Goal: Contribute content: Contribute content

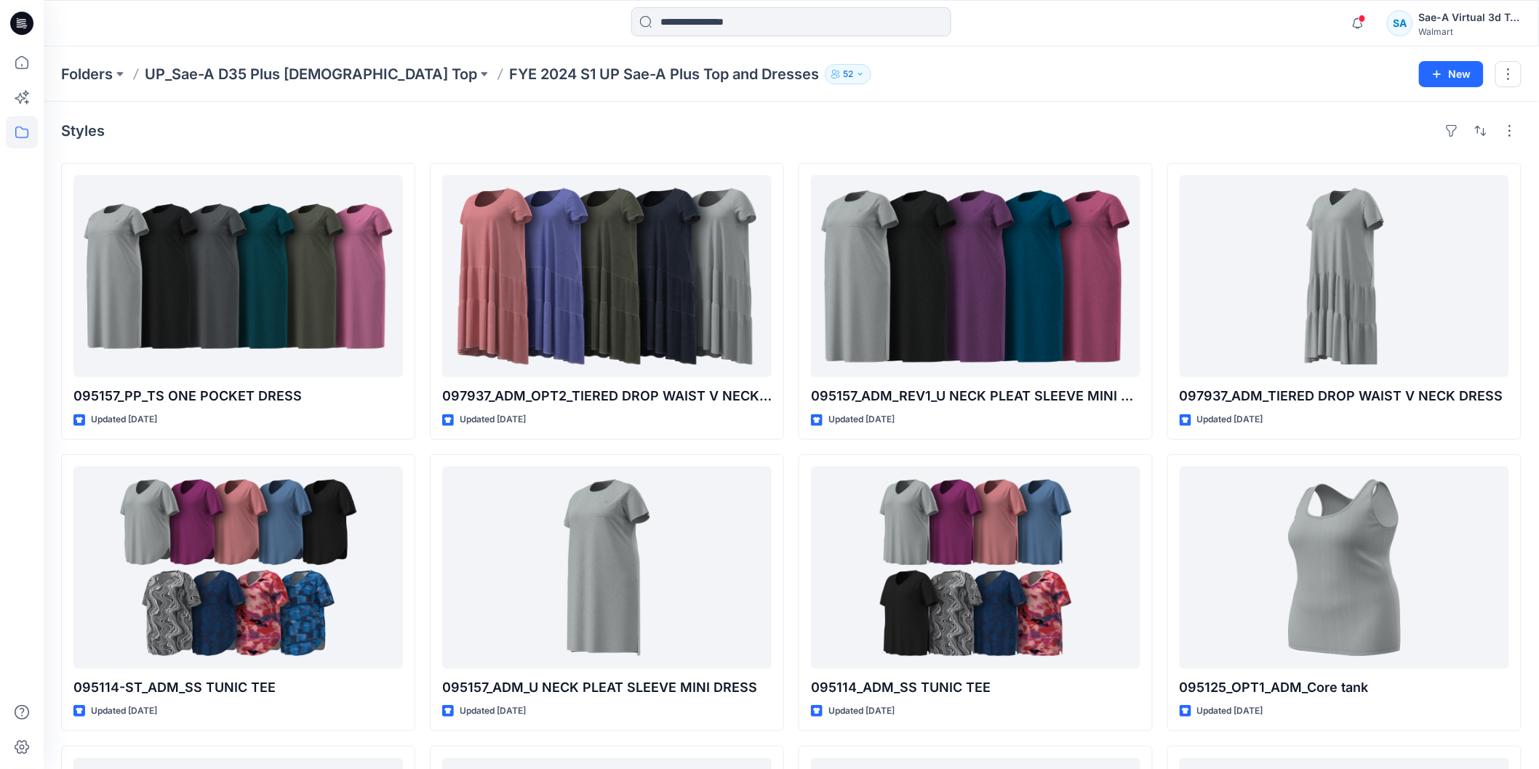
drag, startPoint x: 18, startPoint y: 30, endPoint x: 47, endPoint y: 30, distance: 29.1
click at [18, 30] on icon at bounding box center [21, 23] width 23 height 23
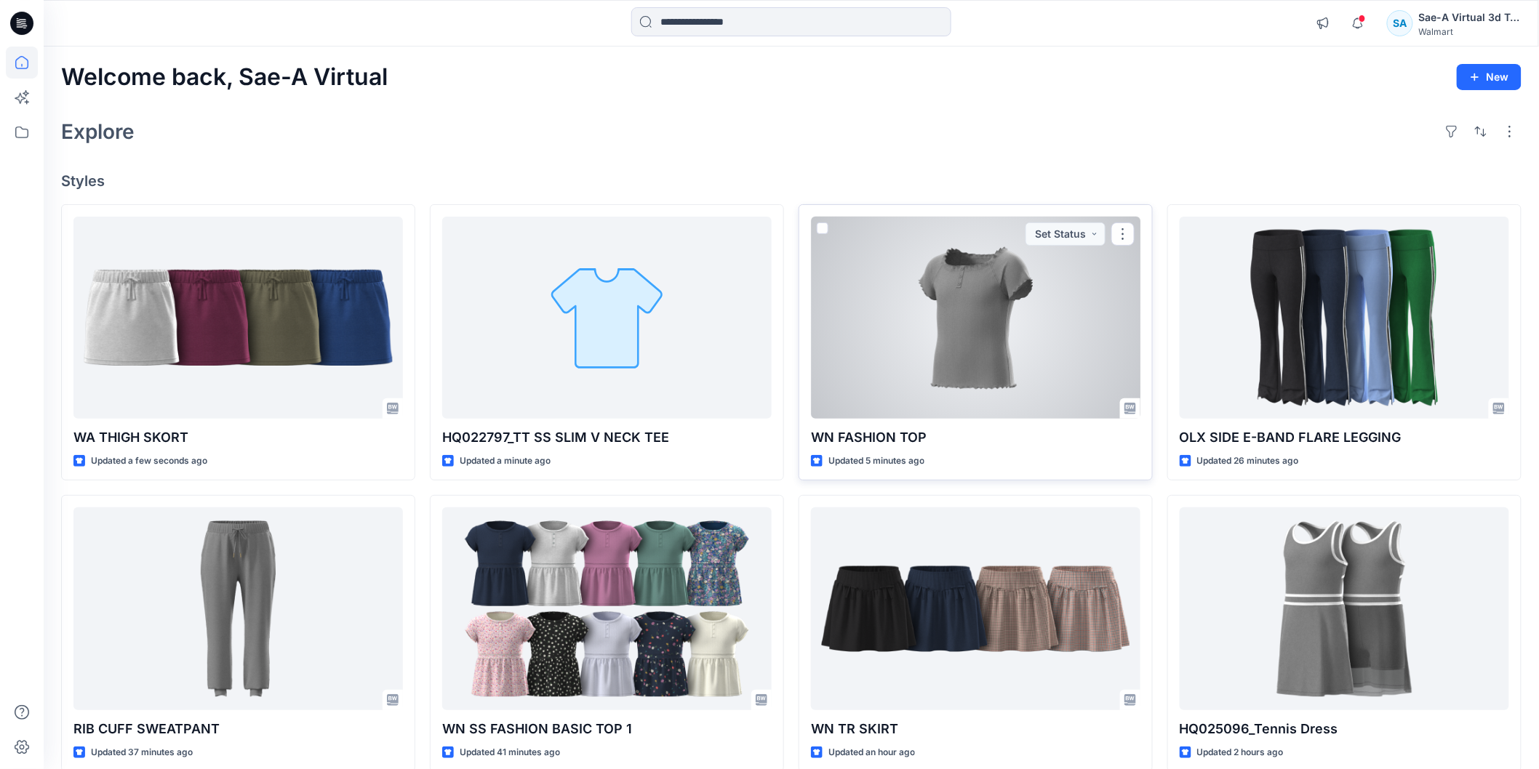
click at [985, 353] on div at bounding box center [975, 318] width 329 height 202
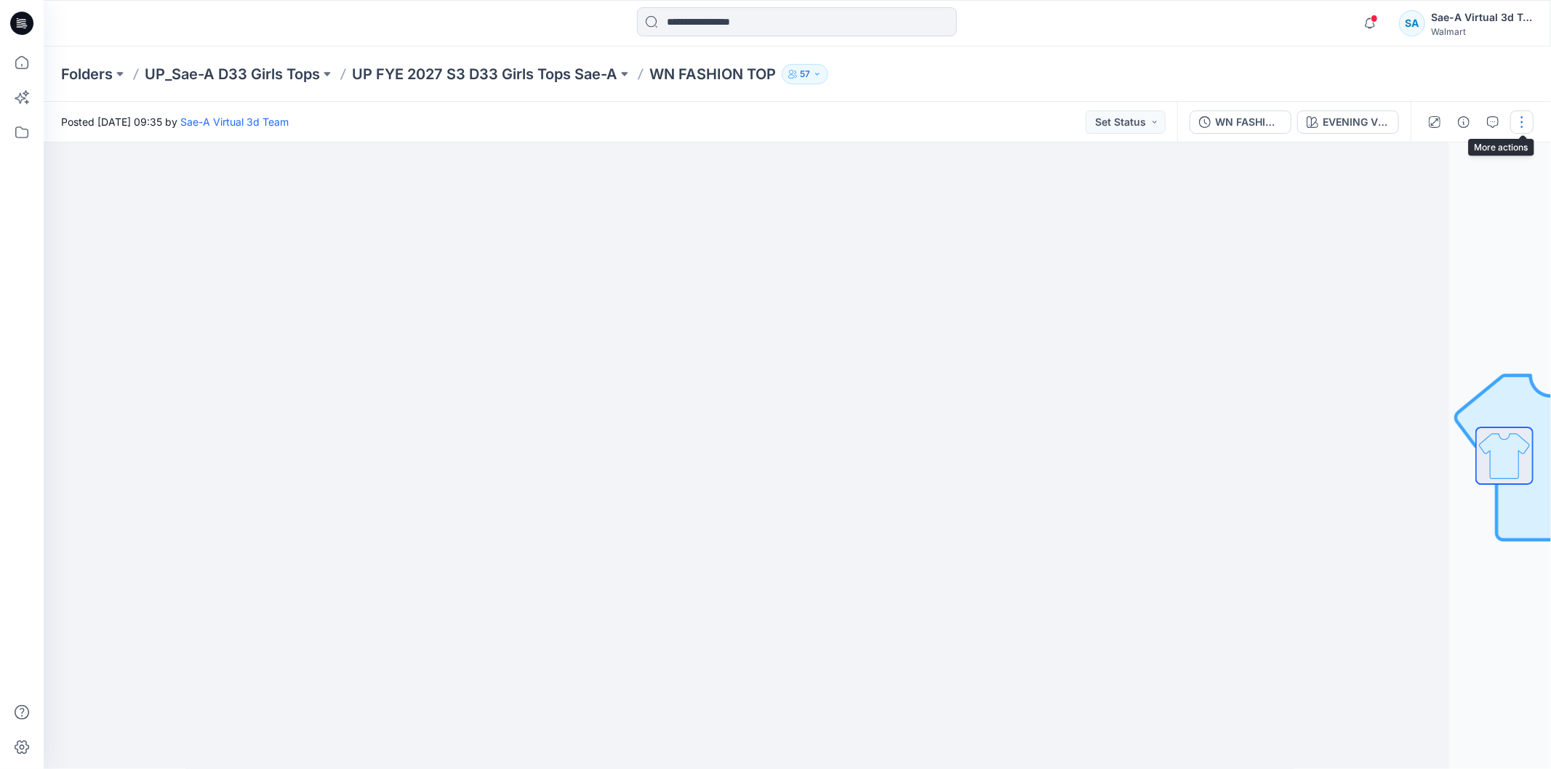
click at [1530, 124] on button "button" at bounding box center [1522, 122] width 23 height 23
click at [1468, 197] on button "Edit" at bounding box center [1461, 196] width 134 height 27
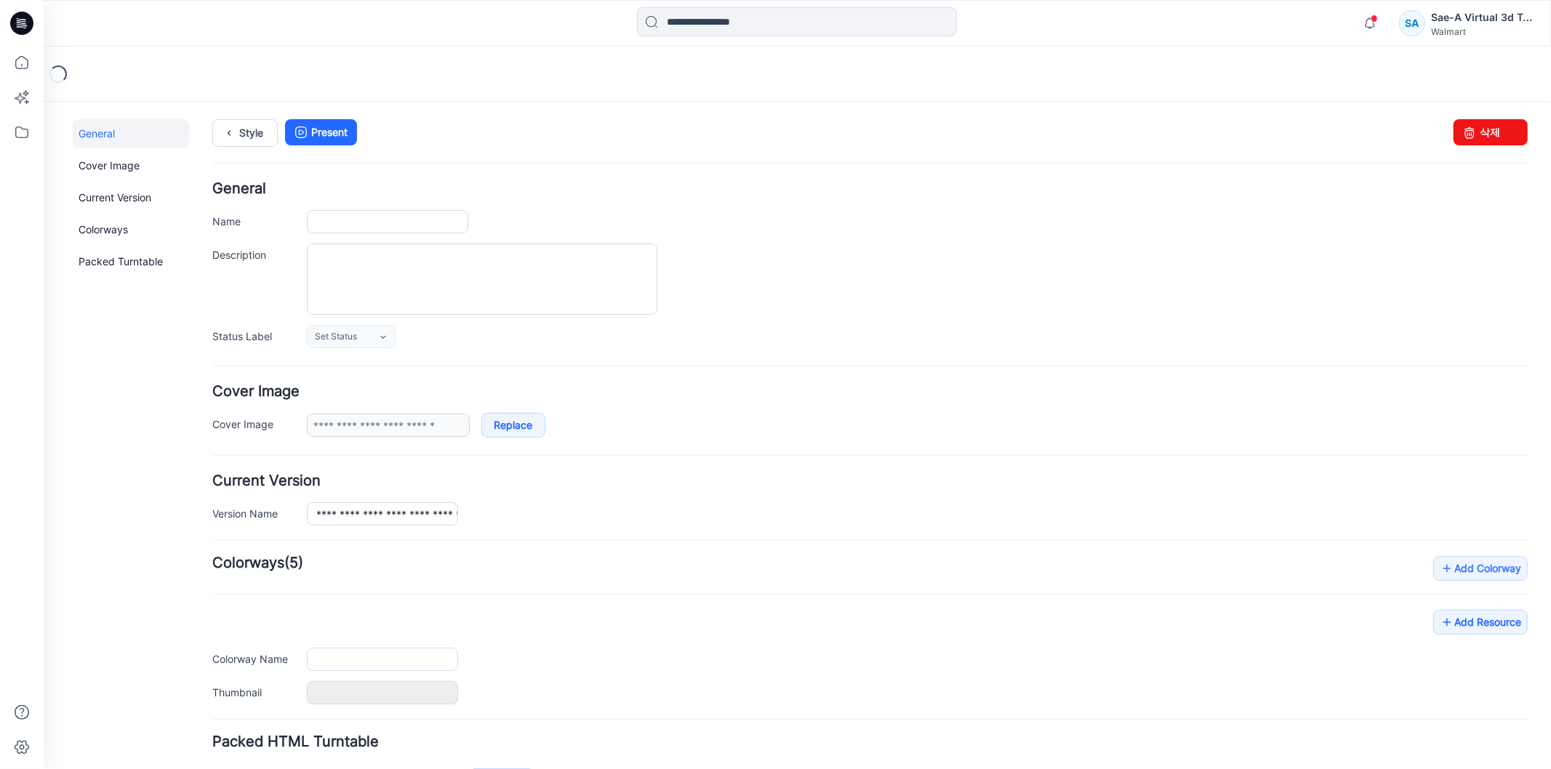
type input "**********"
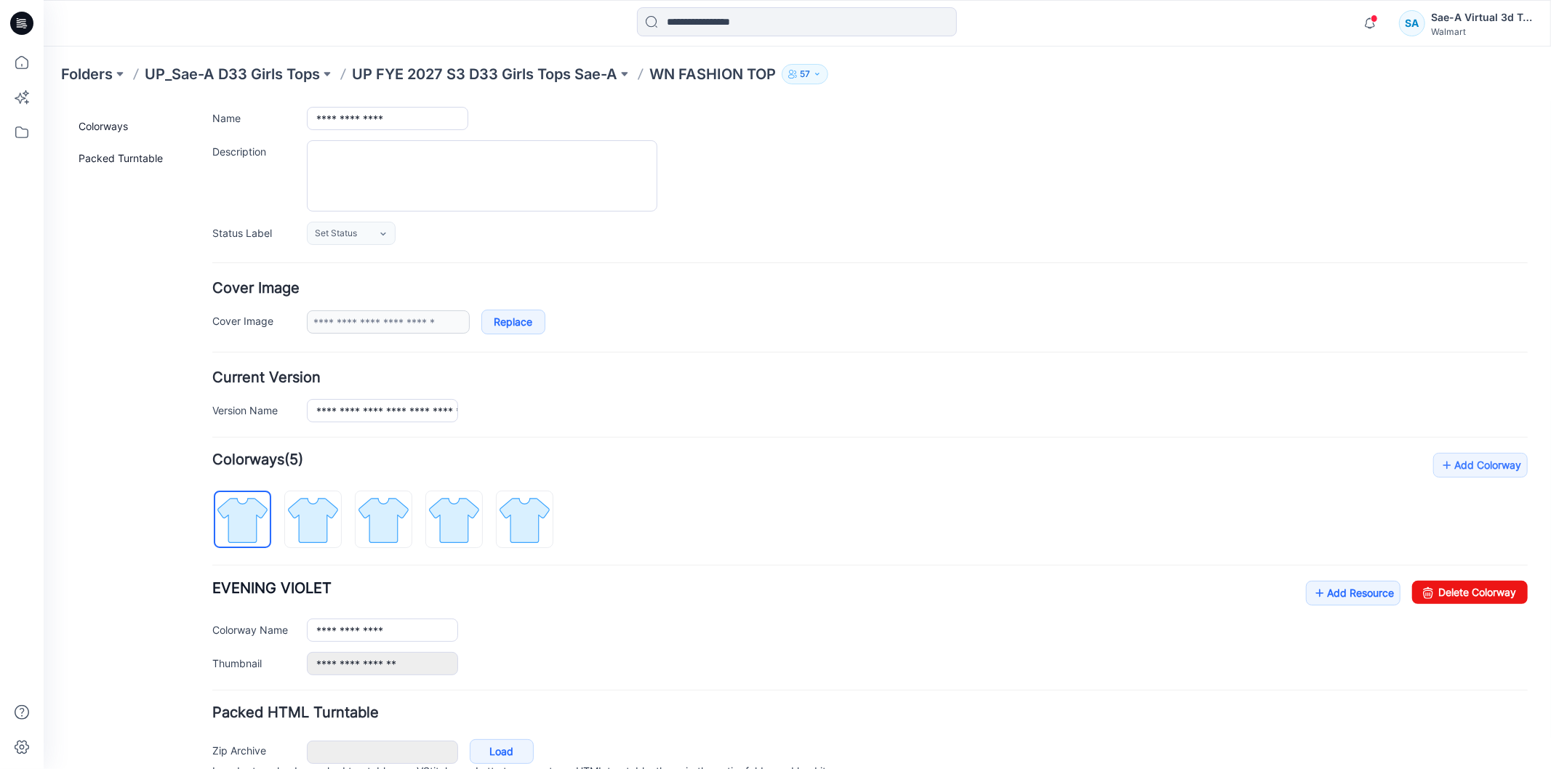
scroll to position [177, 0]
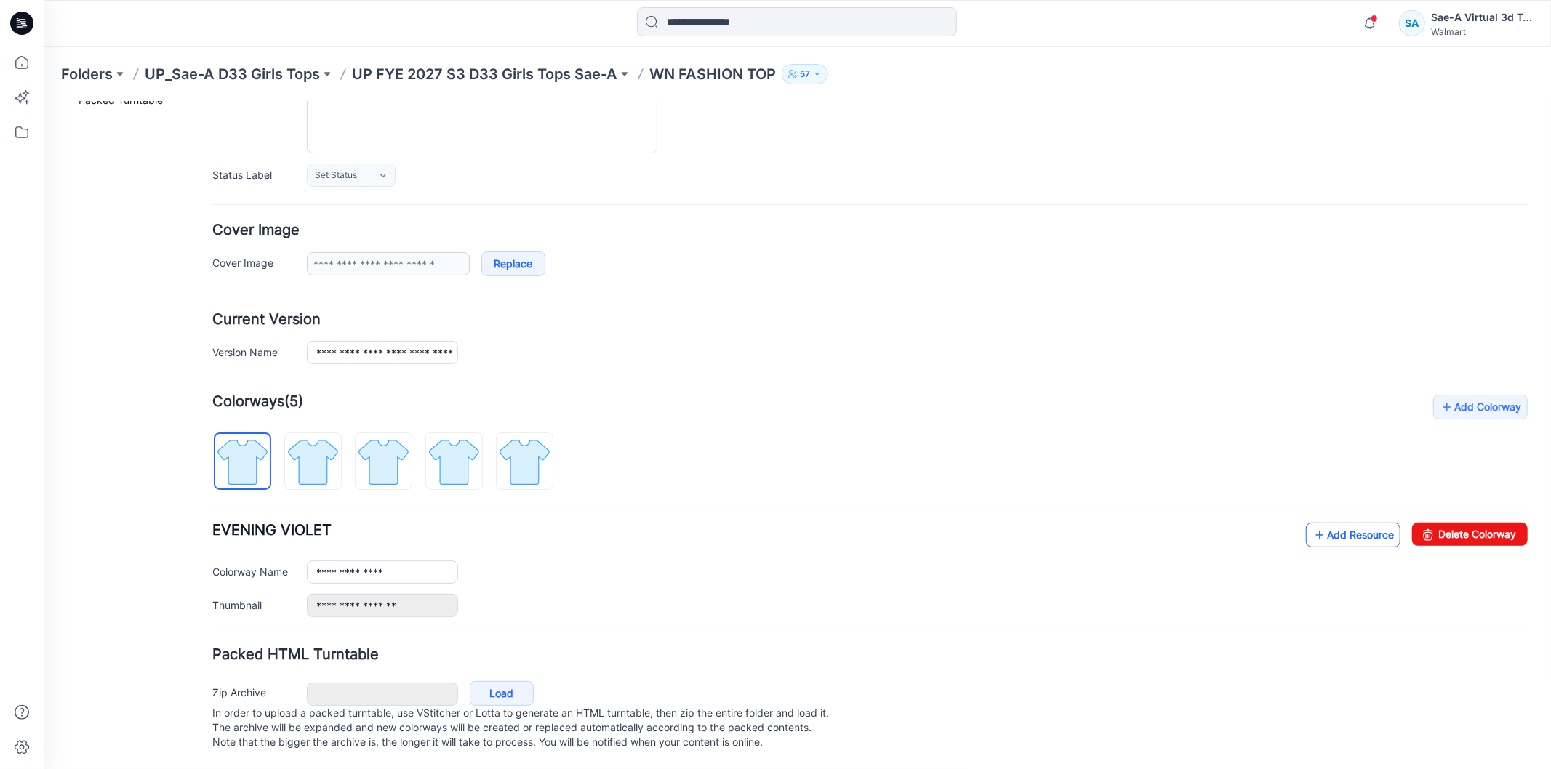
click at [1348, 522] on link "Add Resource" at bounding box center [1353, 534] width 95 height 25
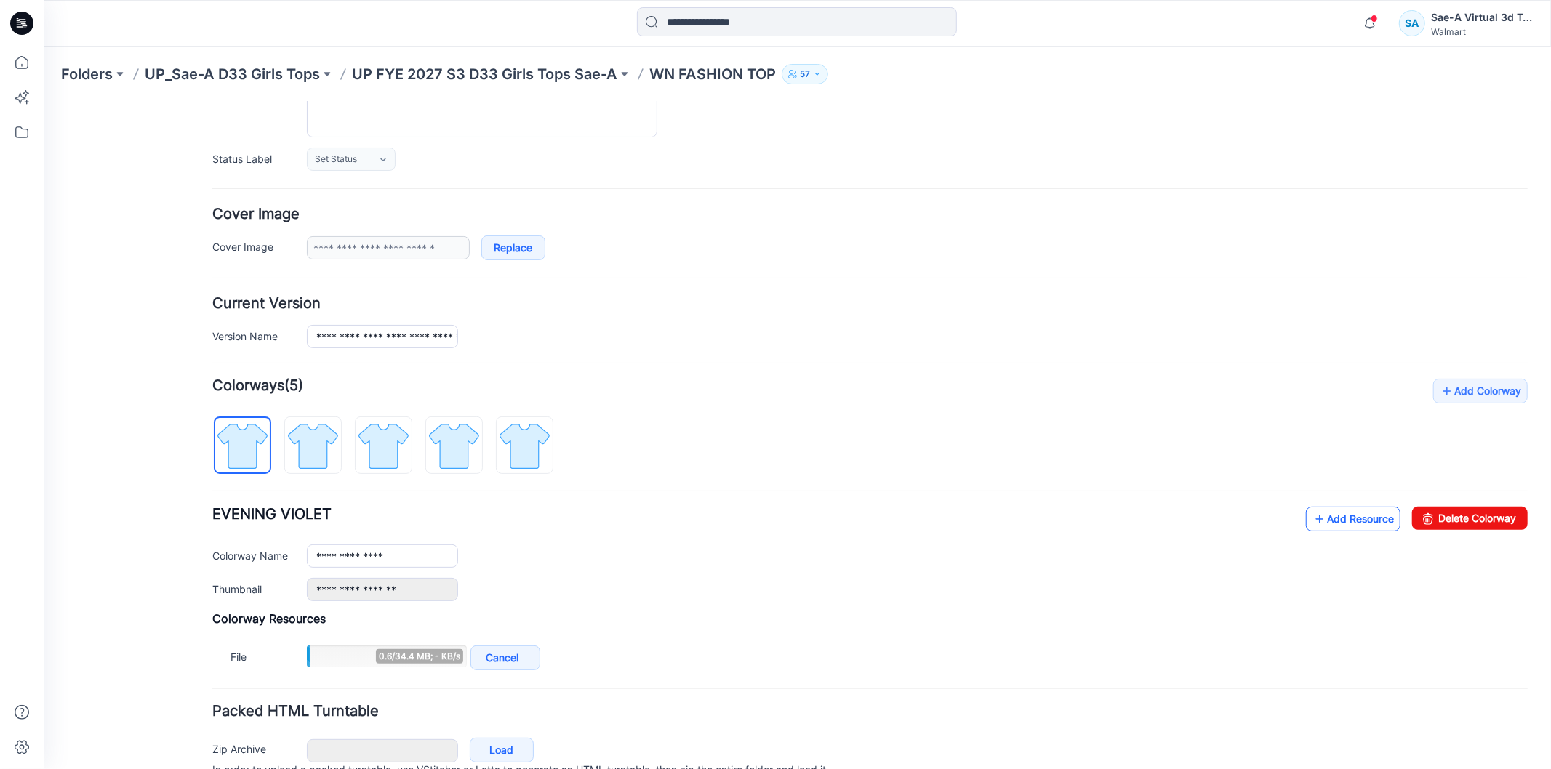
click at [1347, 521] on link "Add Resource" at bounding box center [1353, 518] width 95 height 25
click at [1339, 519] on link "Add Resource" at bounding box center [1353, 518] width 95 height 25
click at [1356, 518] on link "Add Resource" at bounding box center [1353, 518] width 95 height 25
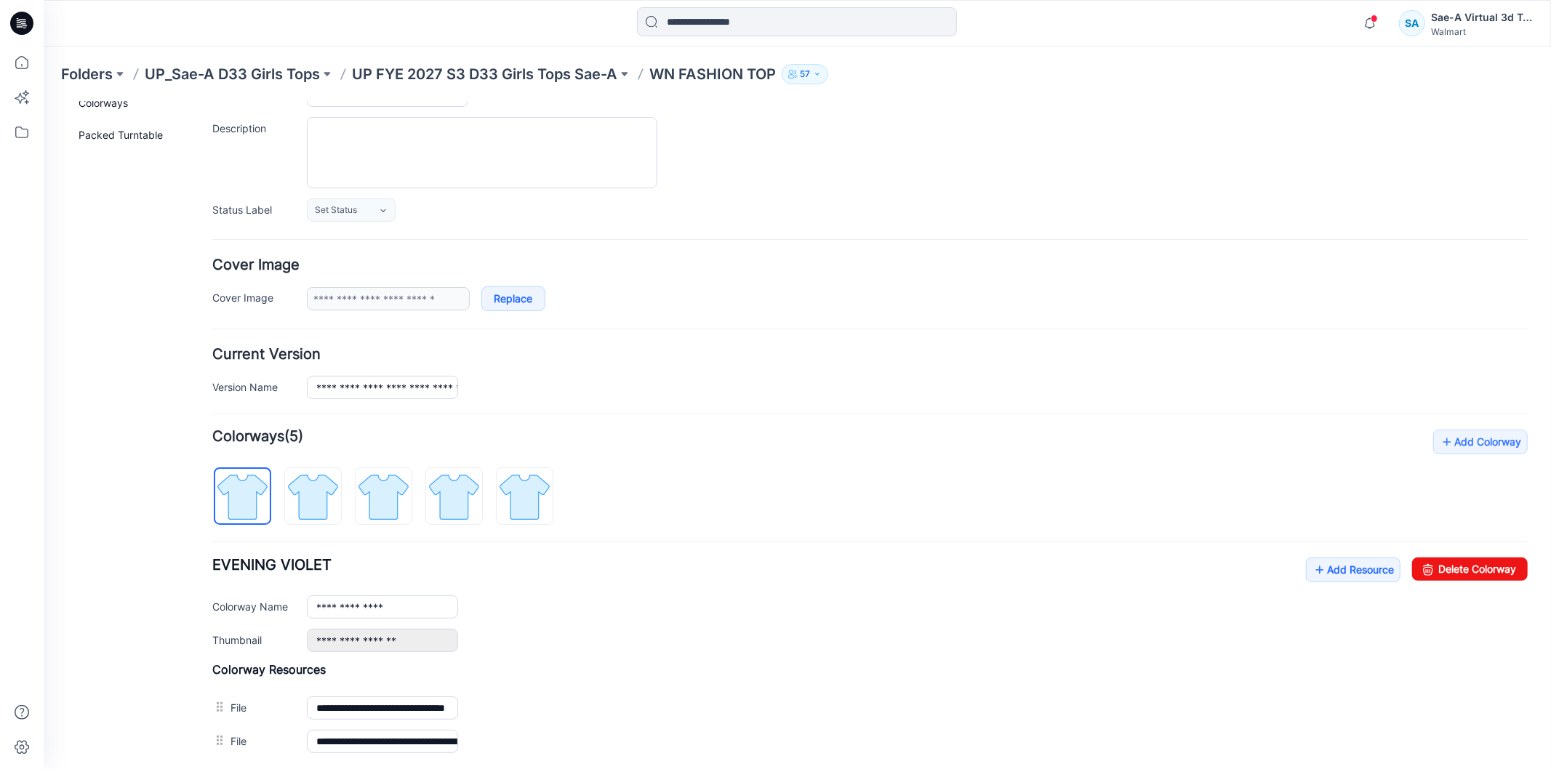
scroll to position [0, 0]
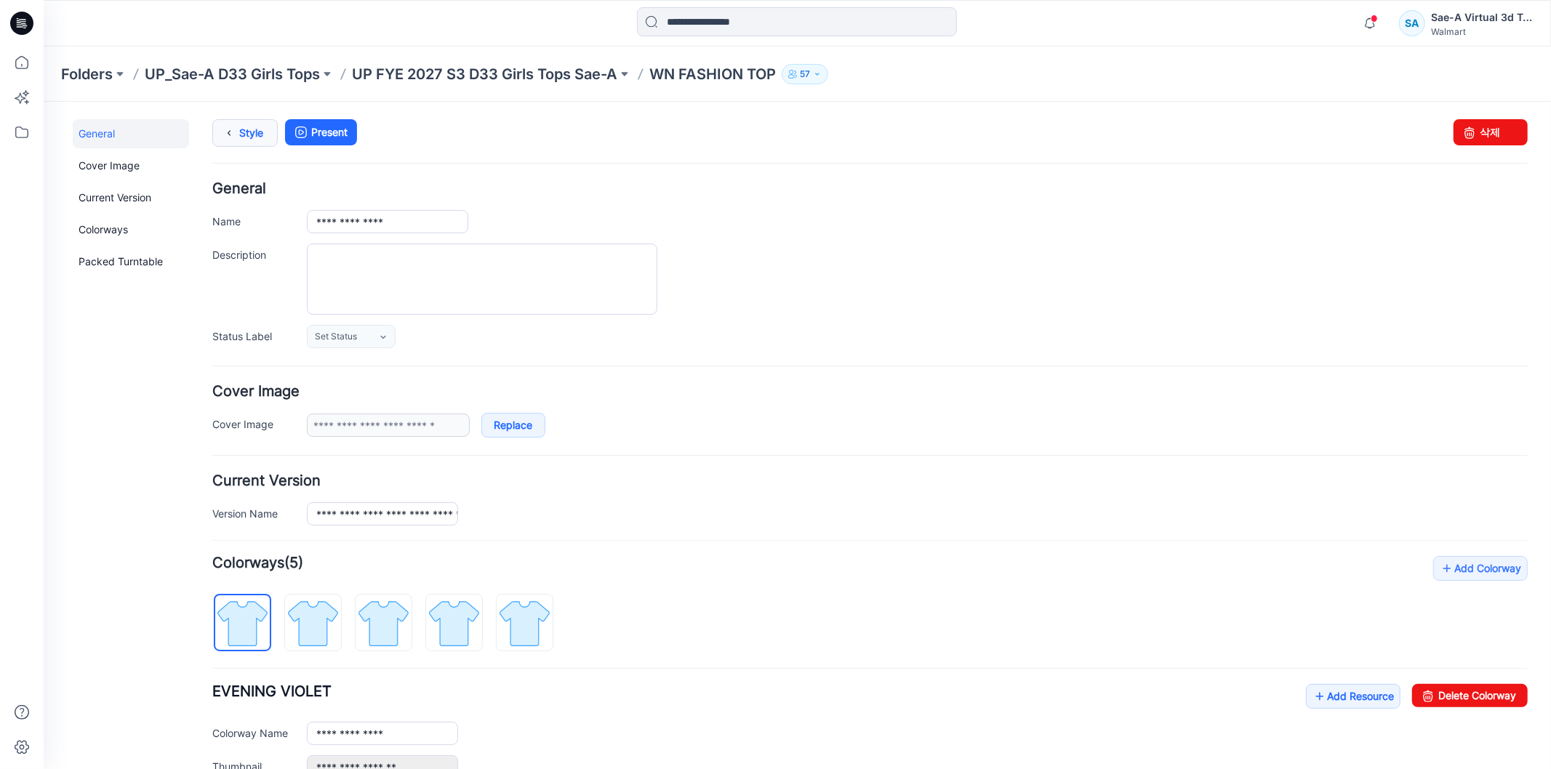
click at [240, 132] on link "Style" at bounding box center [244, 133] width 65 height 28
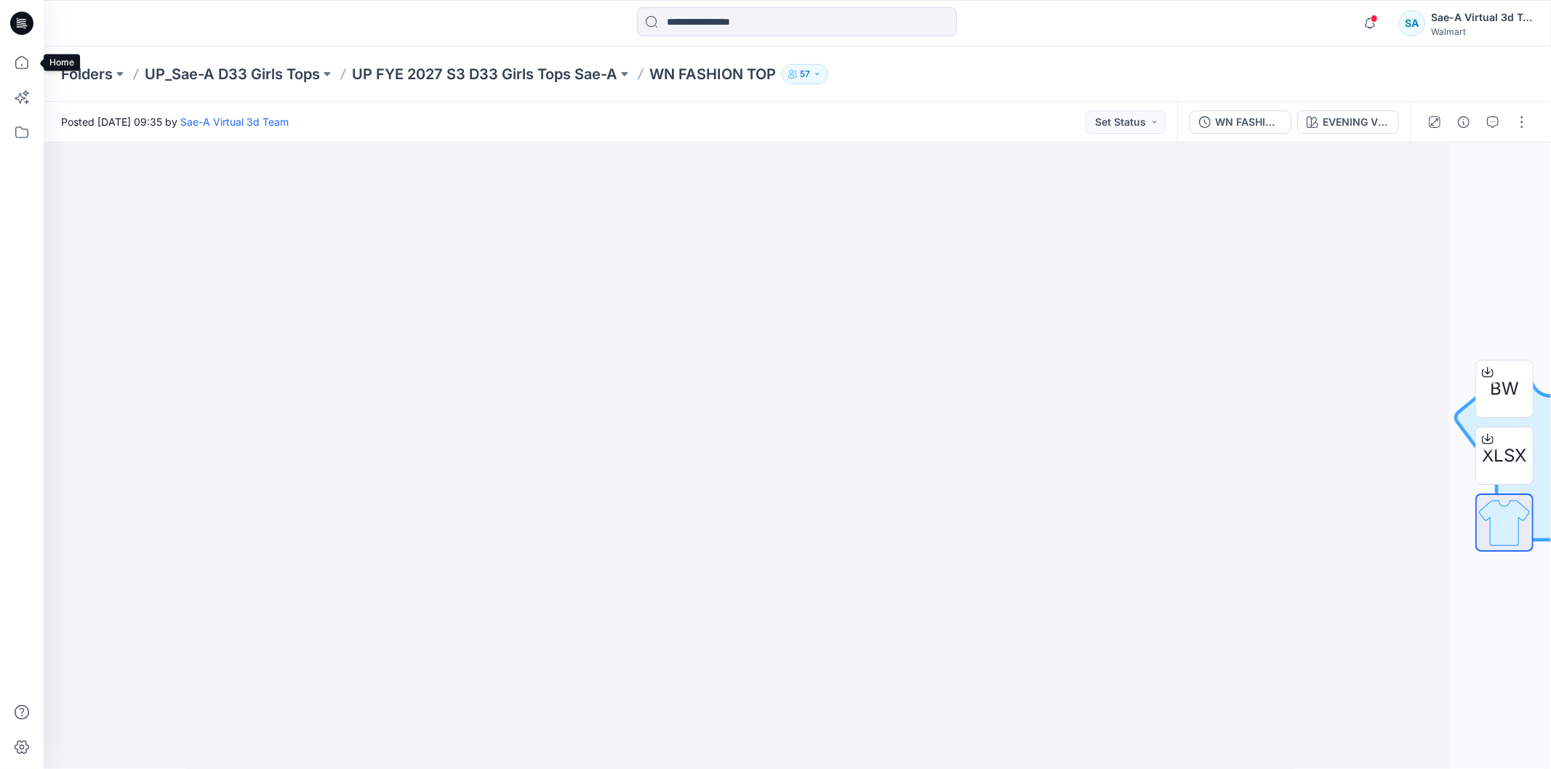
click at [20, 25] on icon at bounding box center [19, 24] width 5 height 1
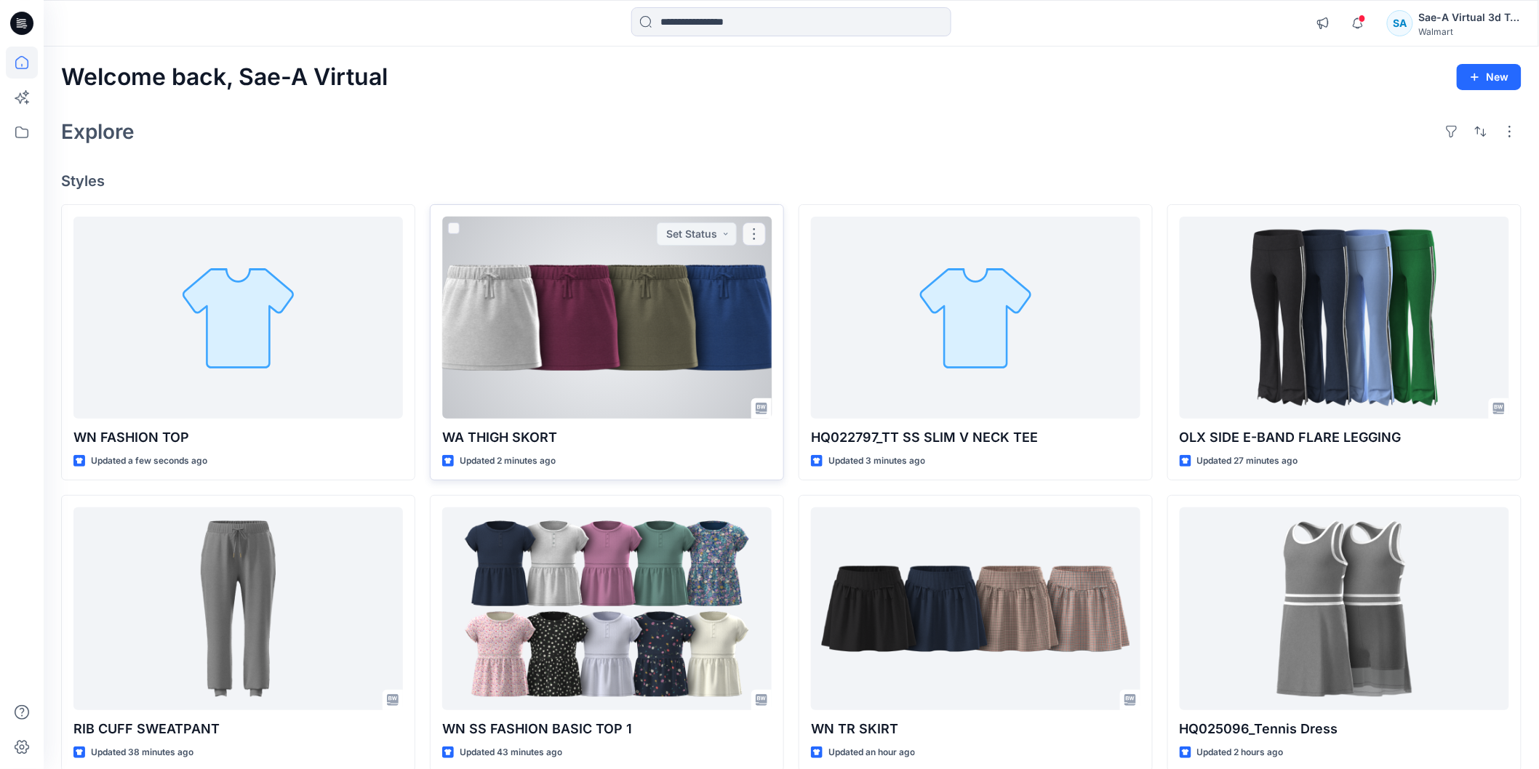
click at [729, 351] on div at bounding box center [606, 318] width 329 height 202
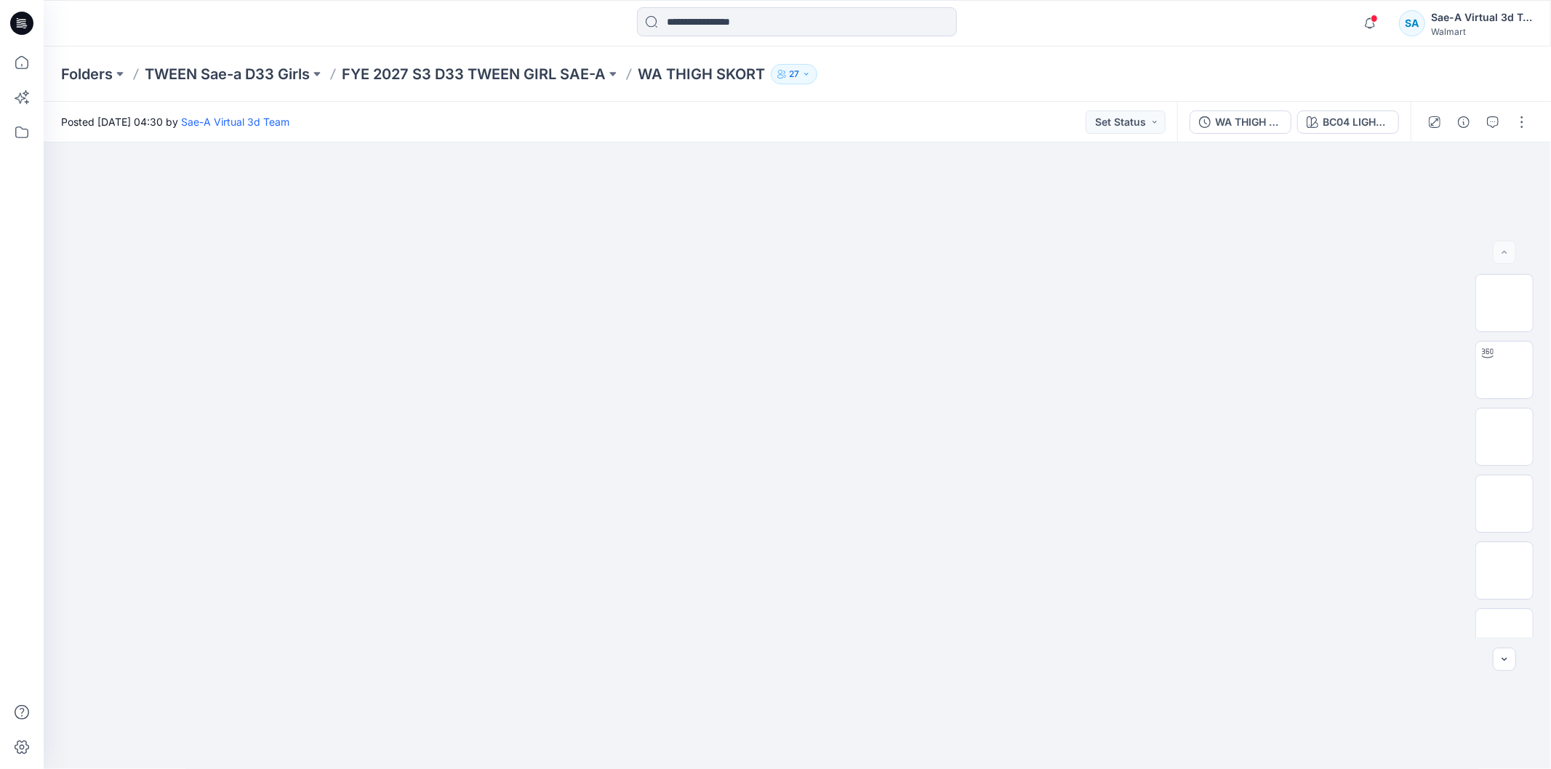
click at [20, 26] on icon at bounding box center [20, 26] width 7 height 1
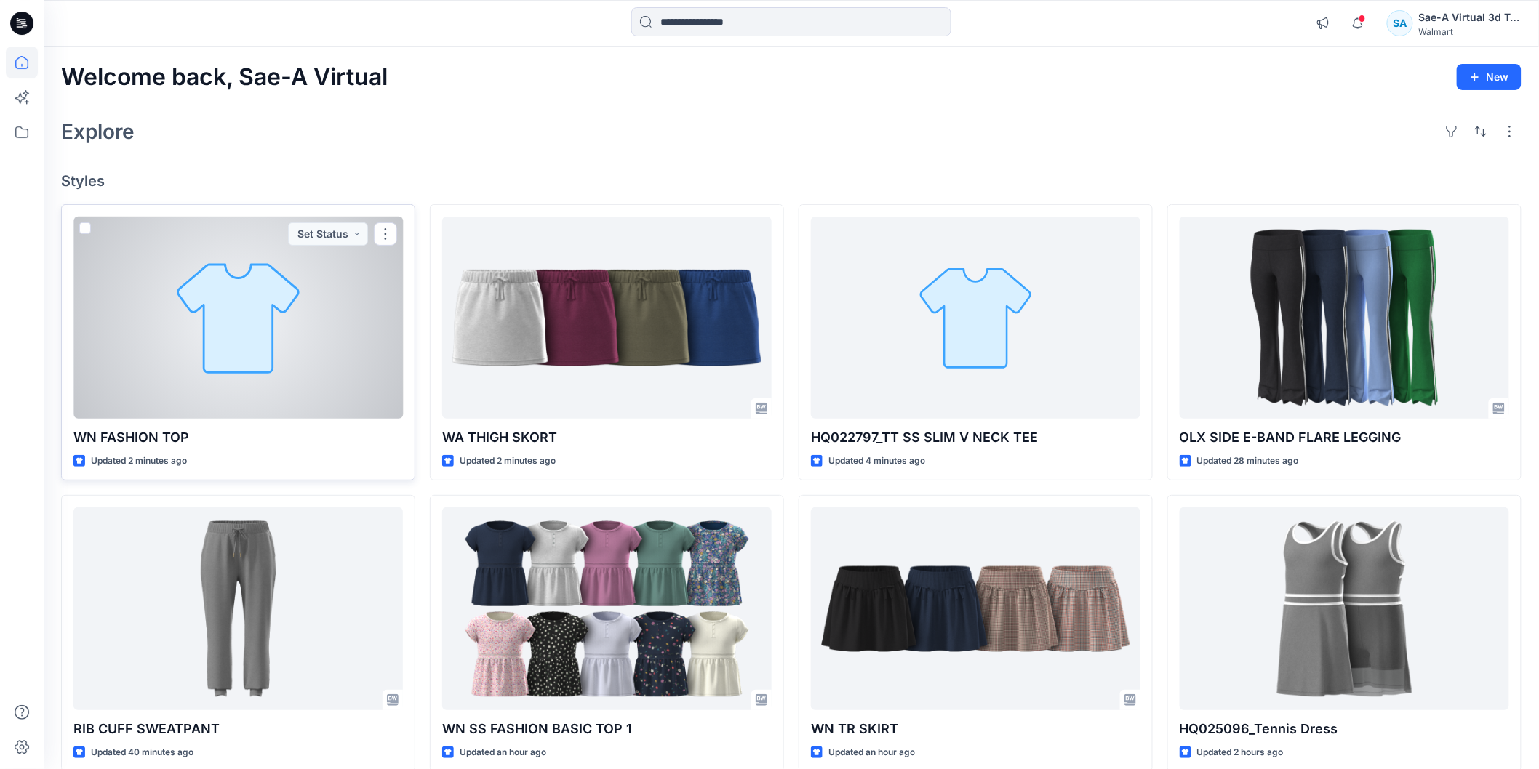
click at [241, 384] on div at bounding box center [237, 318] width 329 height 202
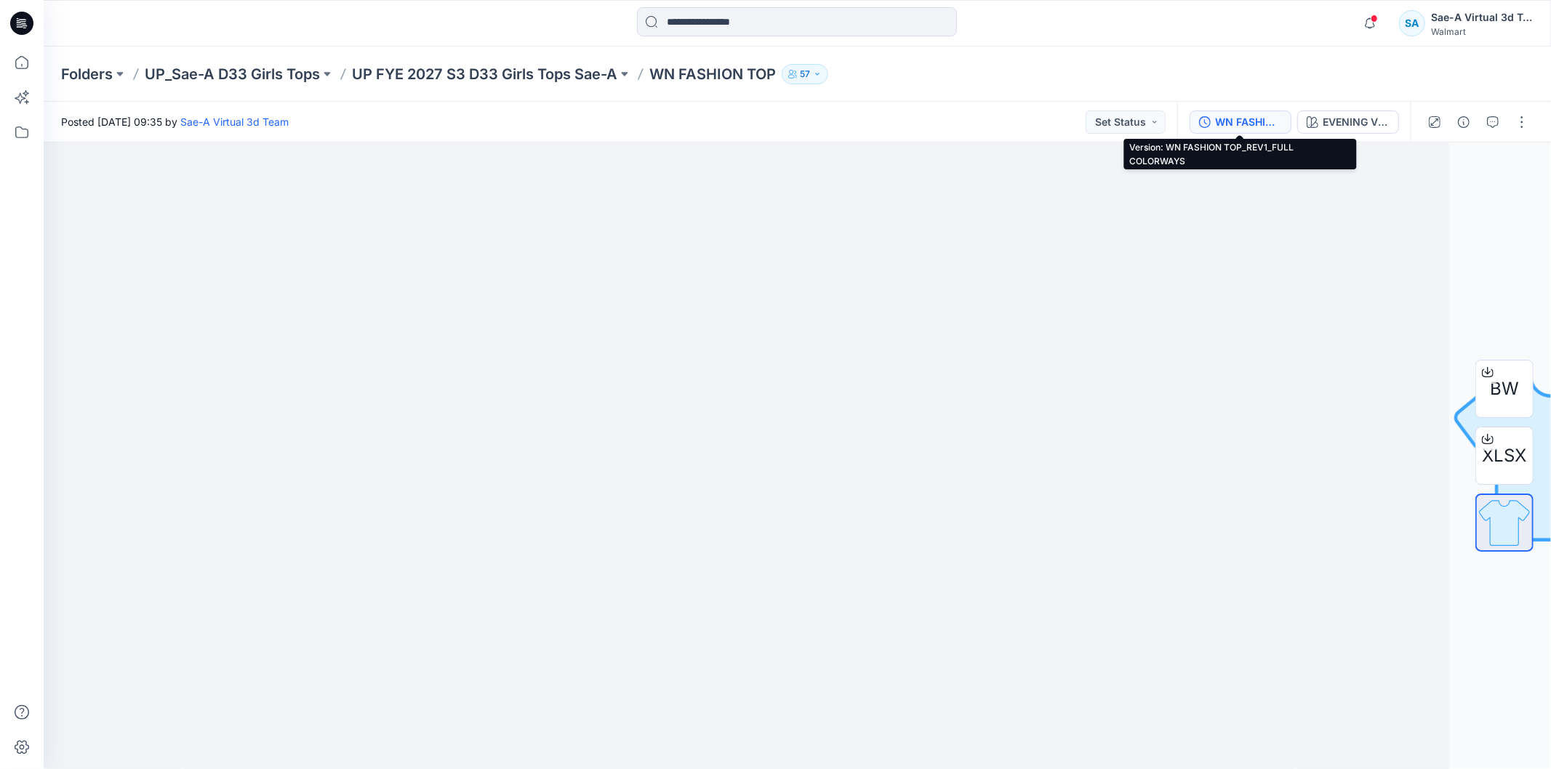
click at [1254, 127] on div "WN FASHION TOP_REV1_FULL COLORWAYS" at bounding box center [1248, 122] width 67 height 16
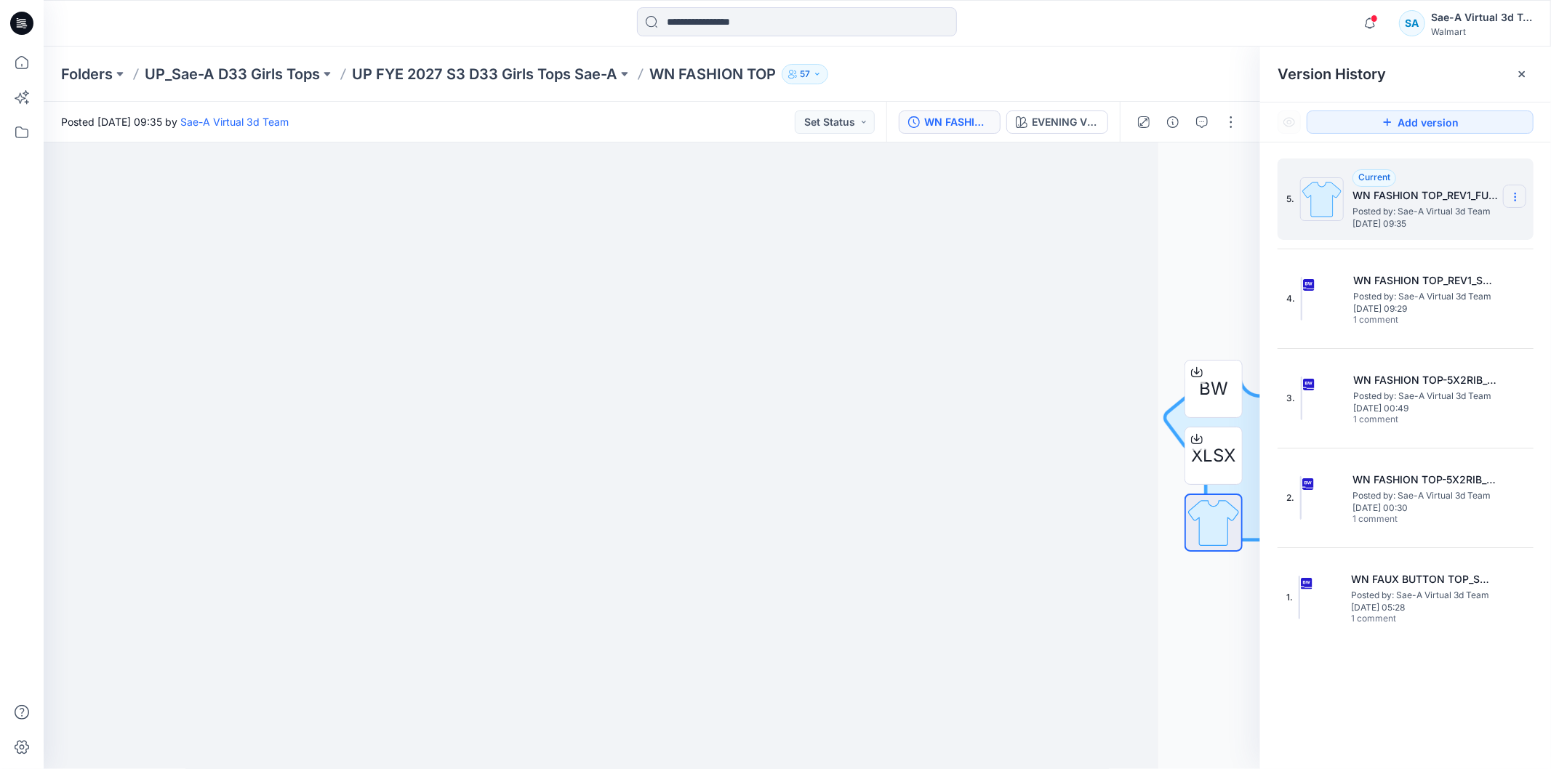
click at [1514, 201] on icon at bounding box center [1516, 197] width 12 height 12
click at [1428, 298] on span "Delete Version" at bounding box center [1415, 290] width 68 height 17
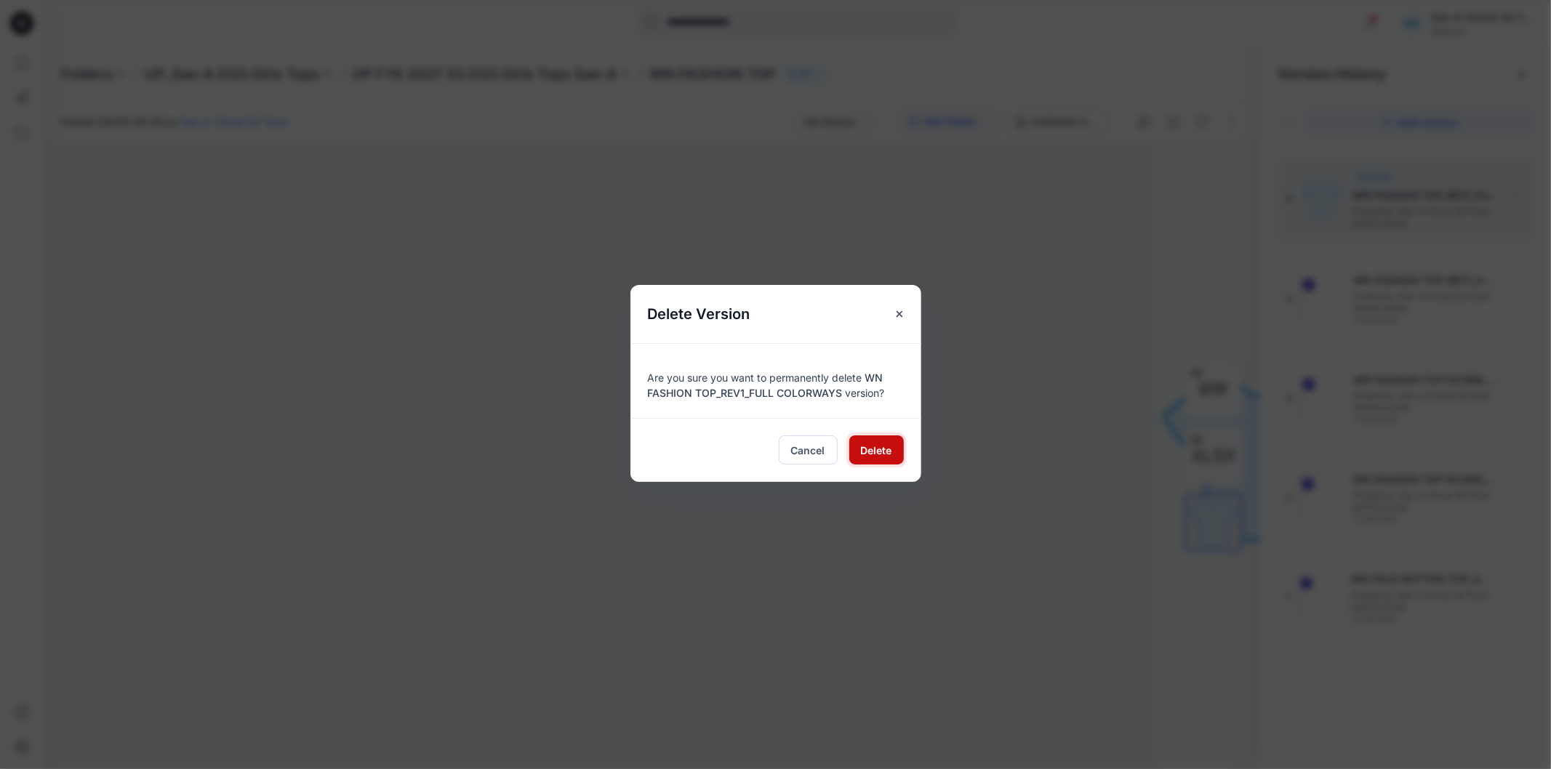
click at [881, 449] on span "Delete" at bounding box center [876, 450] width 31 height 15
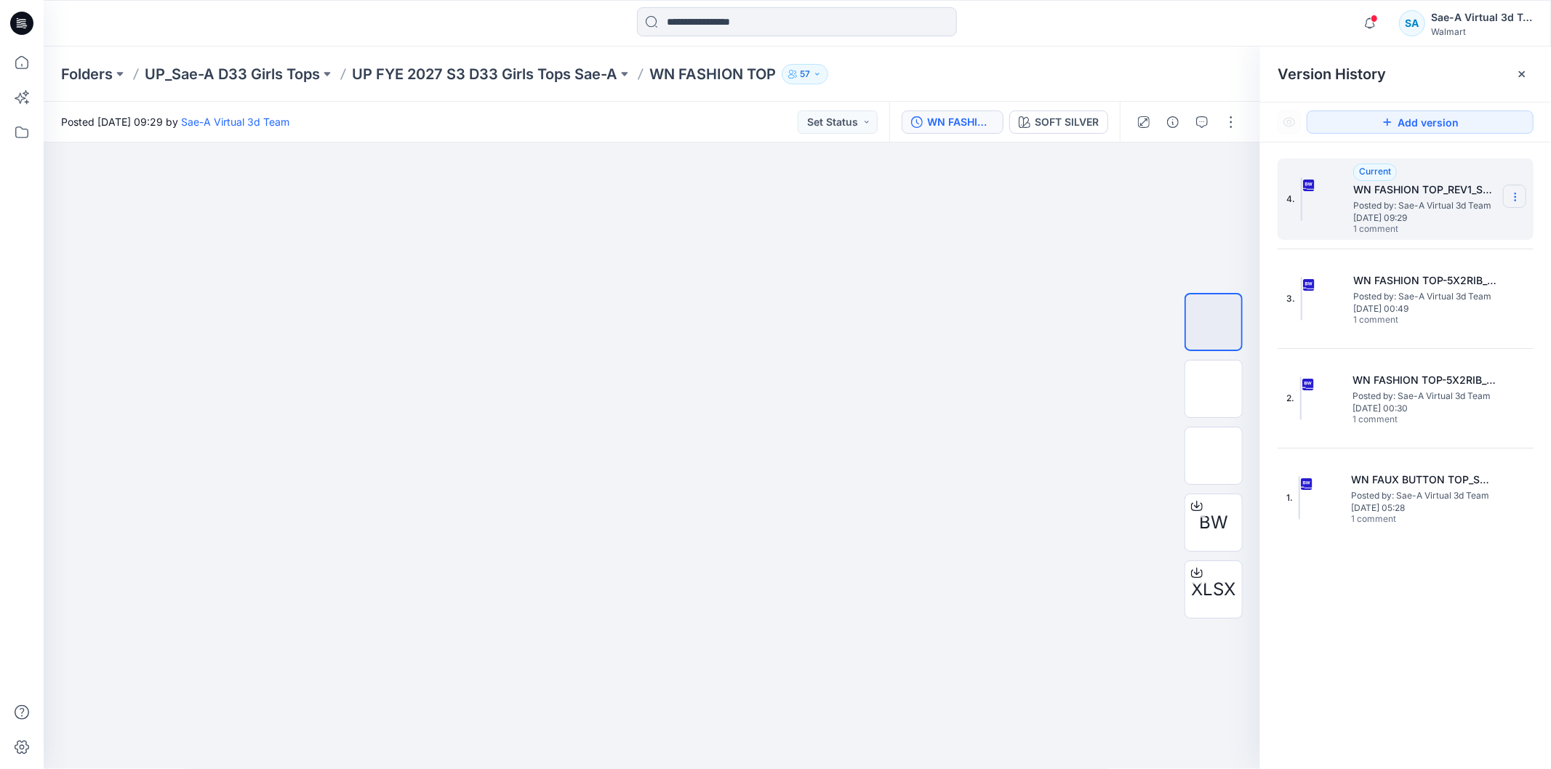
click at [1511, 200] on icon at bounding box center [1516, 197] width 12 height 12
click at [1234, 122] on button "button" at bounding box center [1231, 122] width 23 height 23
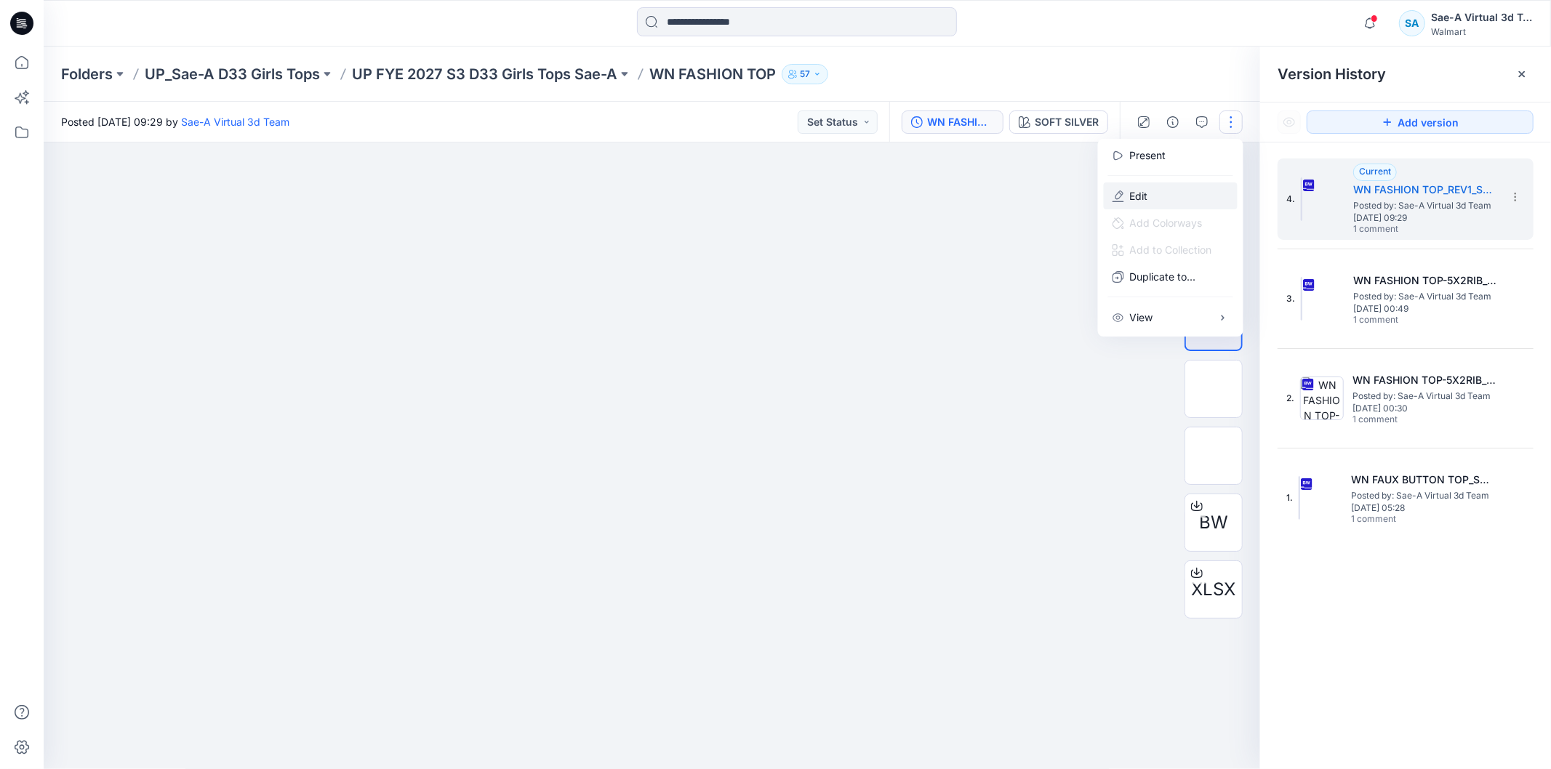
click at [1188, 201] on button "Edit" at bounding box center [1171, 196] width 134 height 27
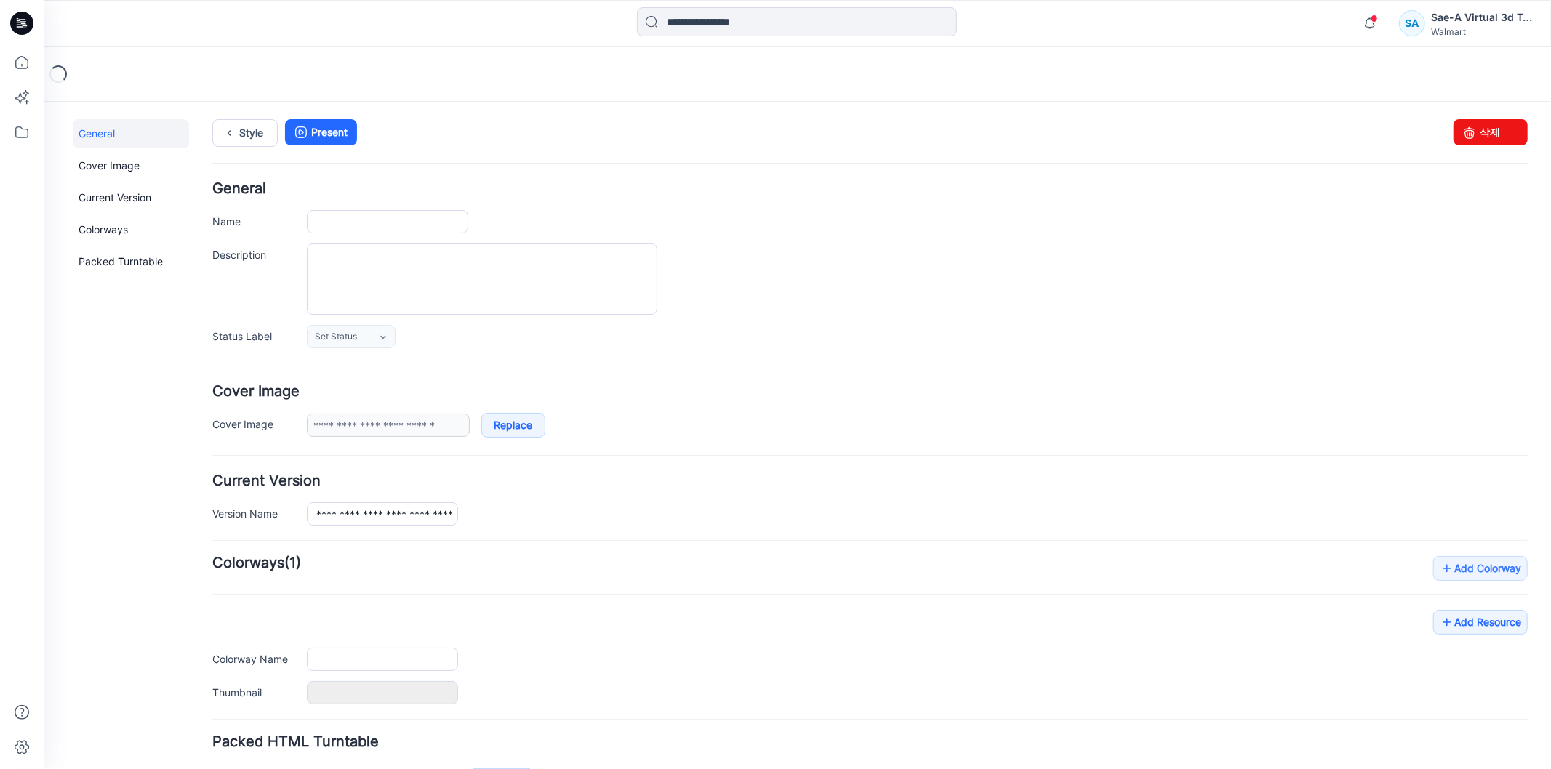
type input "**********"
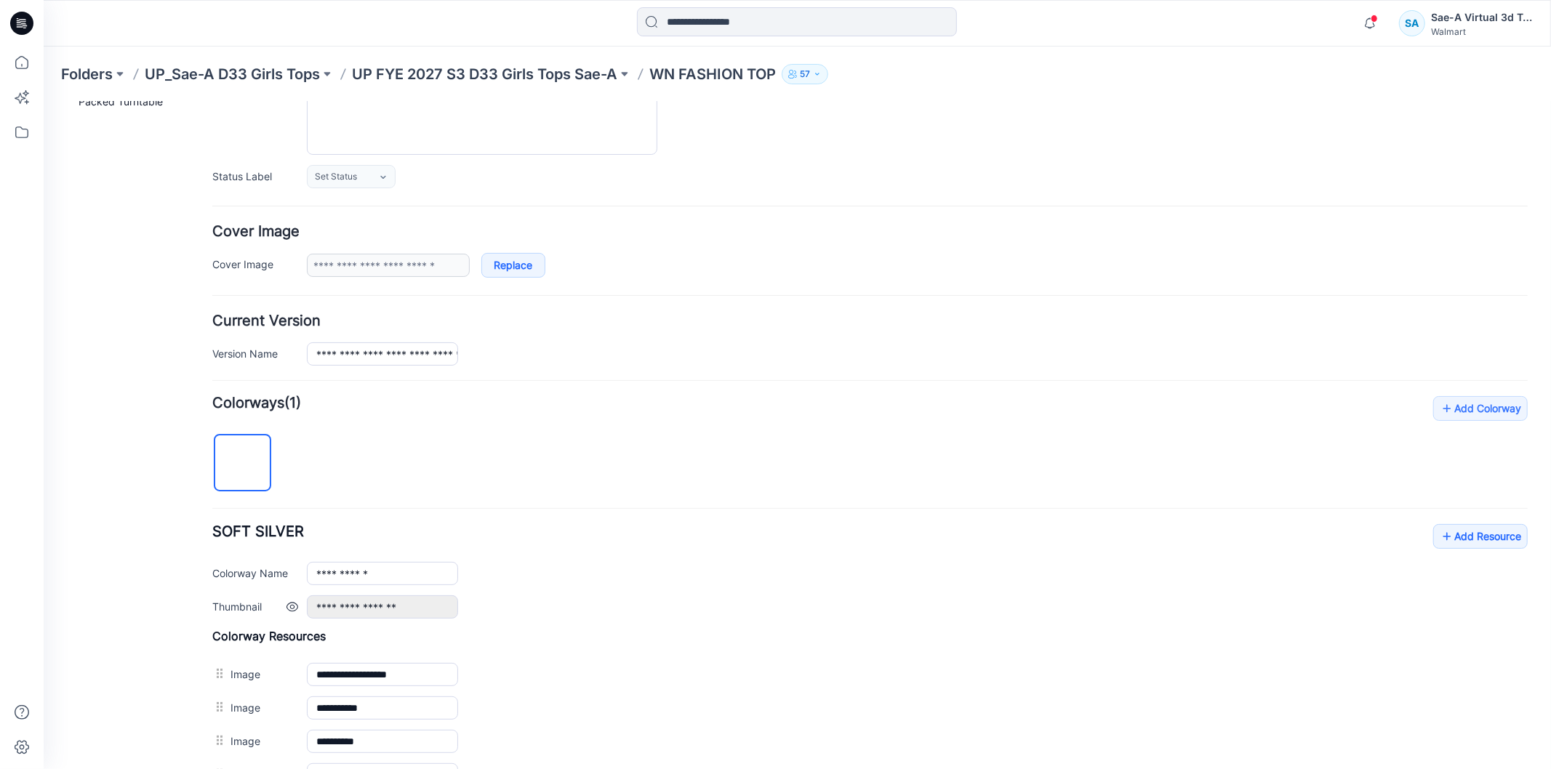
scroll to position [161, 0]
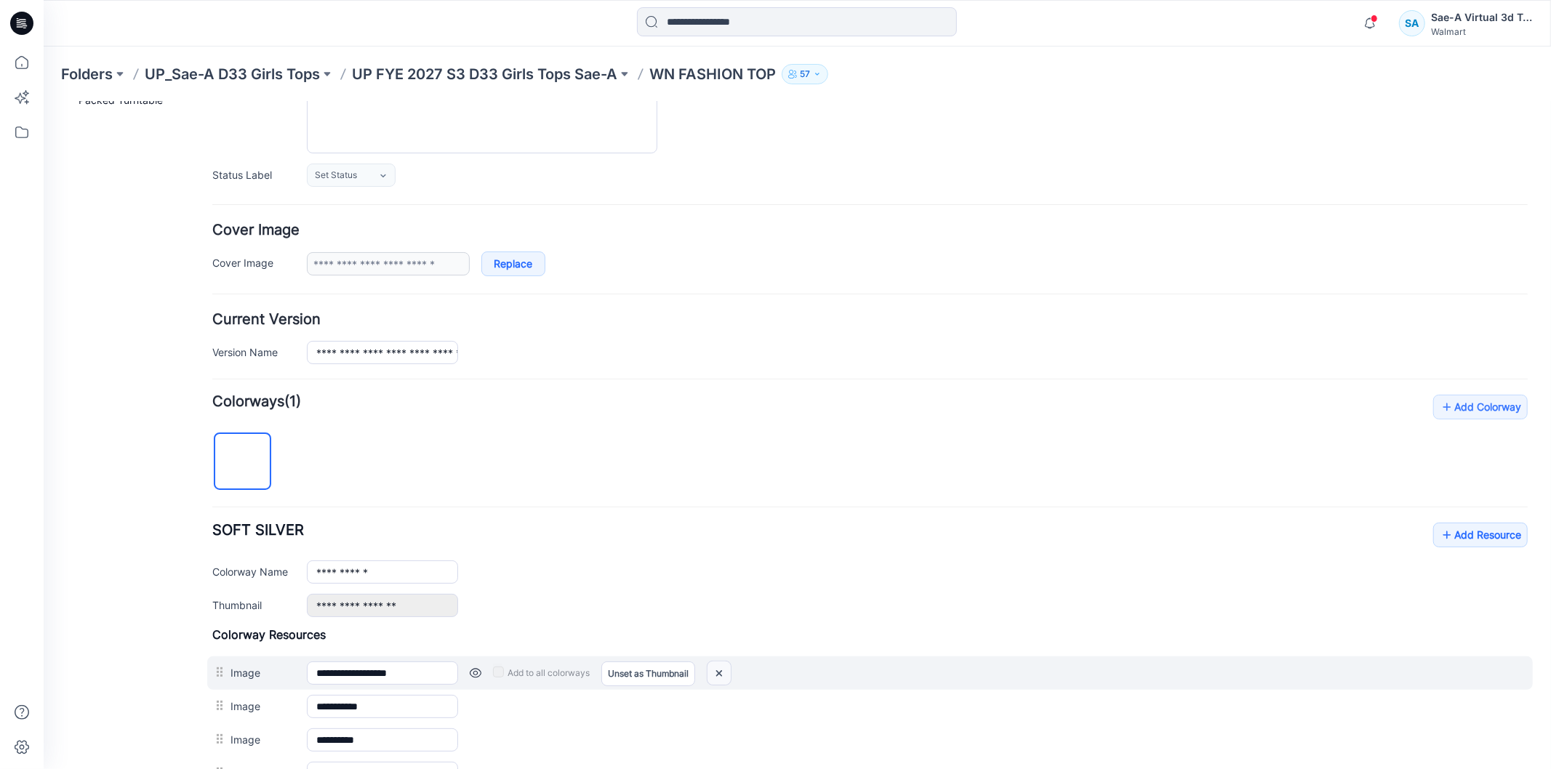
drag, startPoint x: 906, startPoint y: 180, endPoint x: 721, endPoint y: 680, distance: 533.4
click at [721, 680] on img at bounding box center [718, 673] width 23 height 24
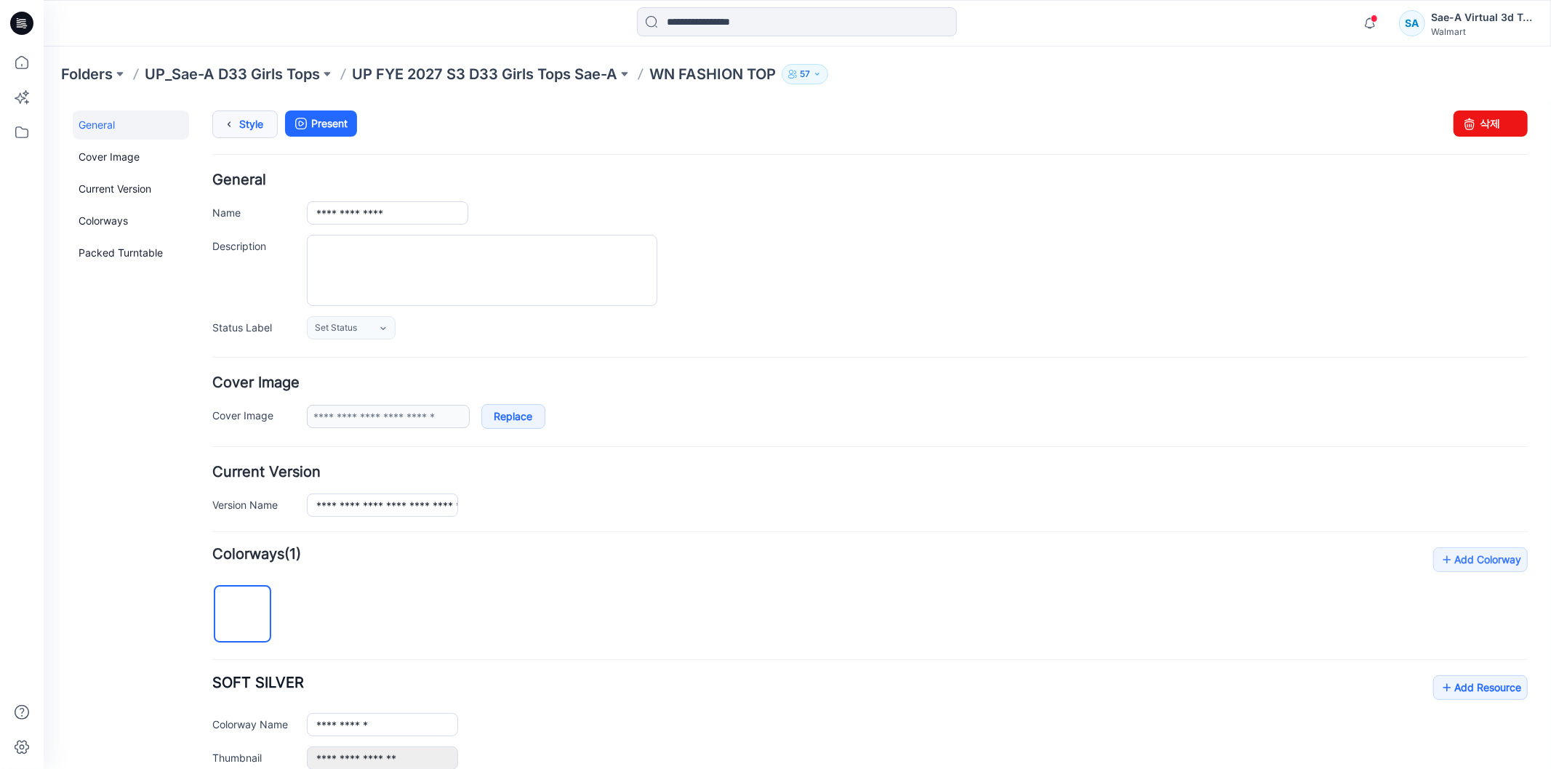
scroll to position [0, 0]
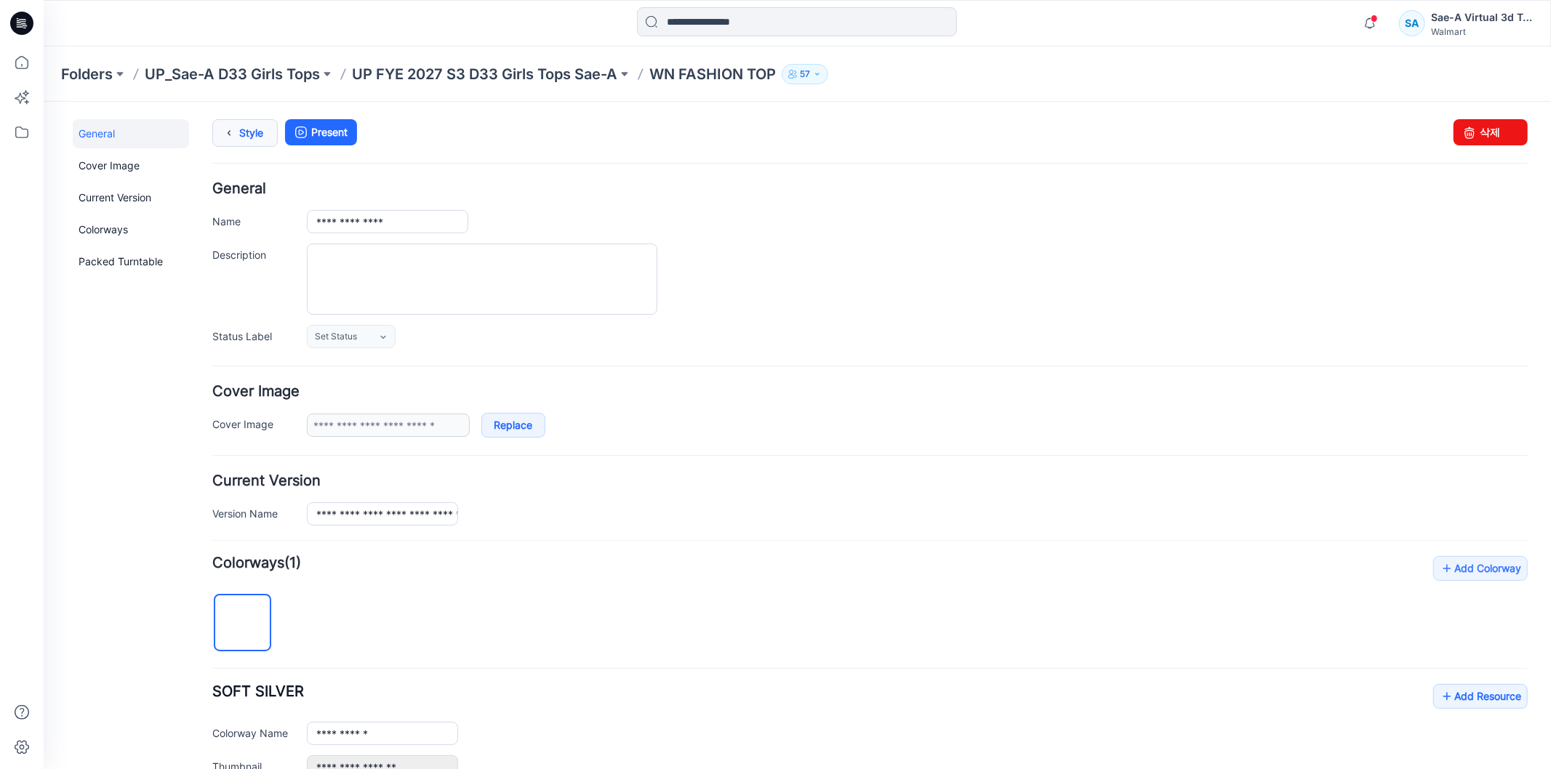
click at [248, 138] on link "Style" at bounding box center [244, 133] width 65 height 28
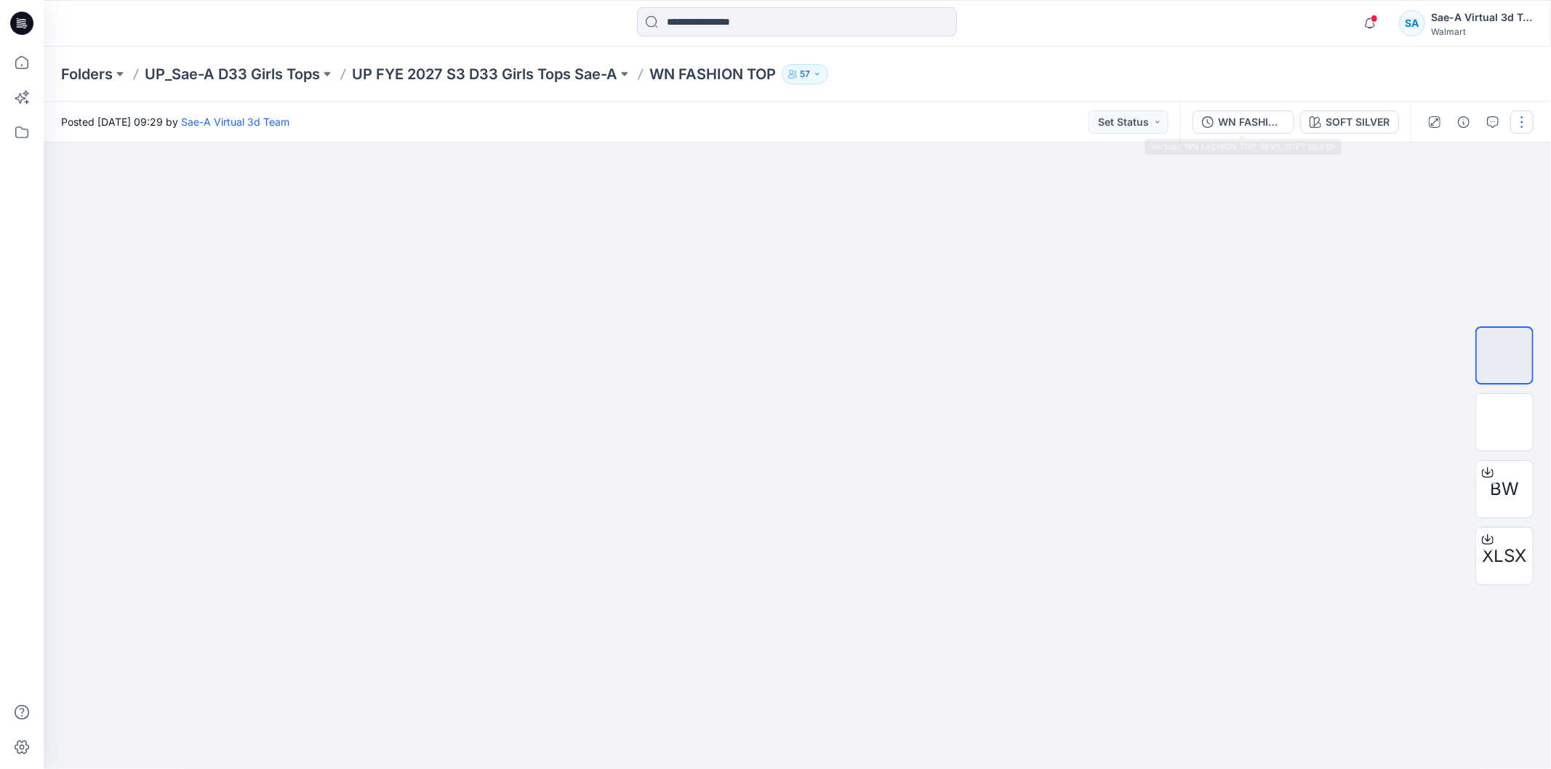
drag, startPoint x: 1226, startPoint y: 116, endPoint x: 1231, endPoint y: 127, distance: 12.0
click at [1228, 117] on div "WN FASHION TOP_REV1_SOFT SILVER" at bounding box center [1251, 122] width 67 height 16
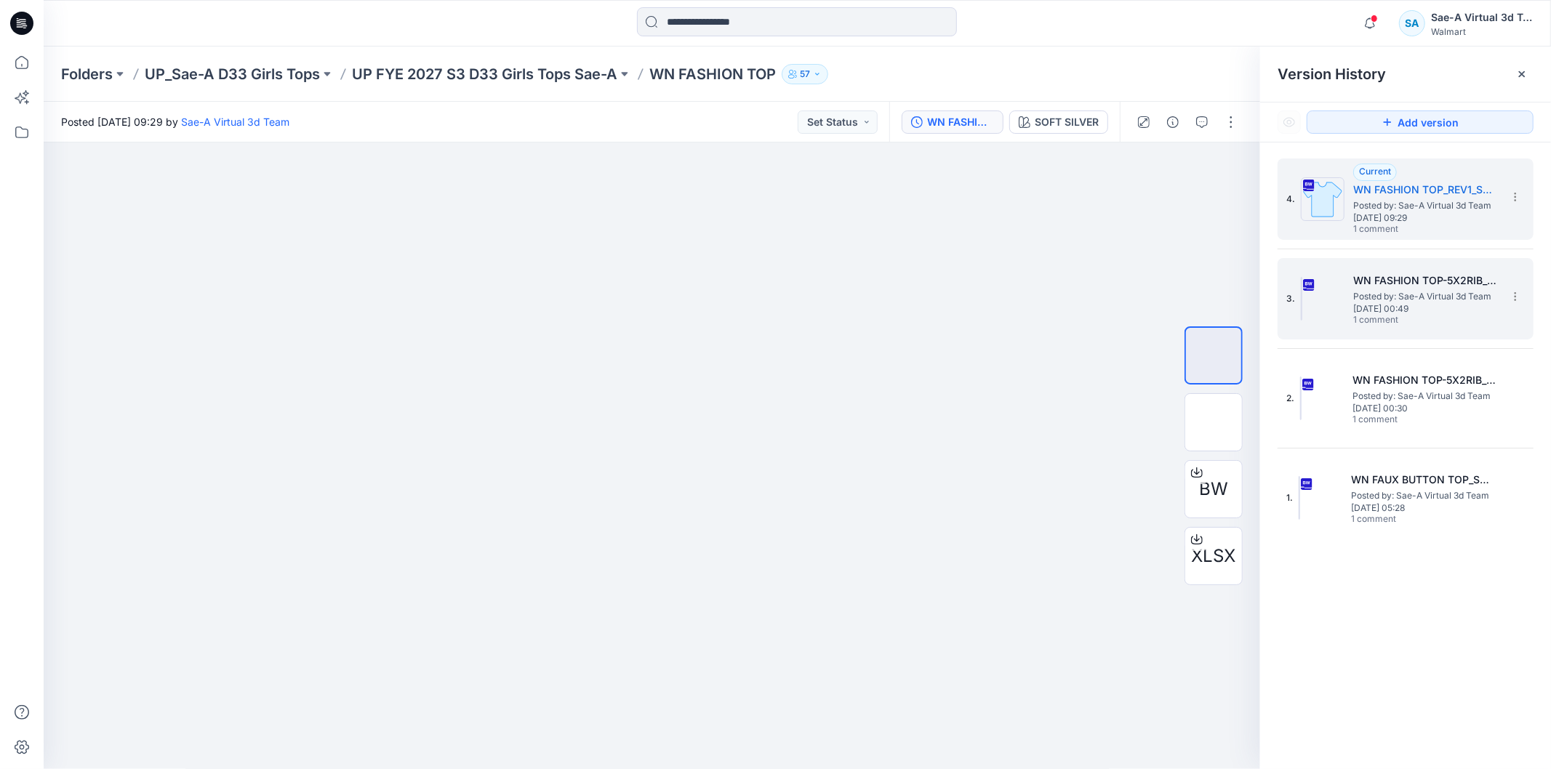
click at [1410, 287] on h5 "WN FASHION TOP-5X2RIB_FULL COLORWAYS" at bounding box center [1426, 280] width 145 height 17
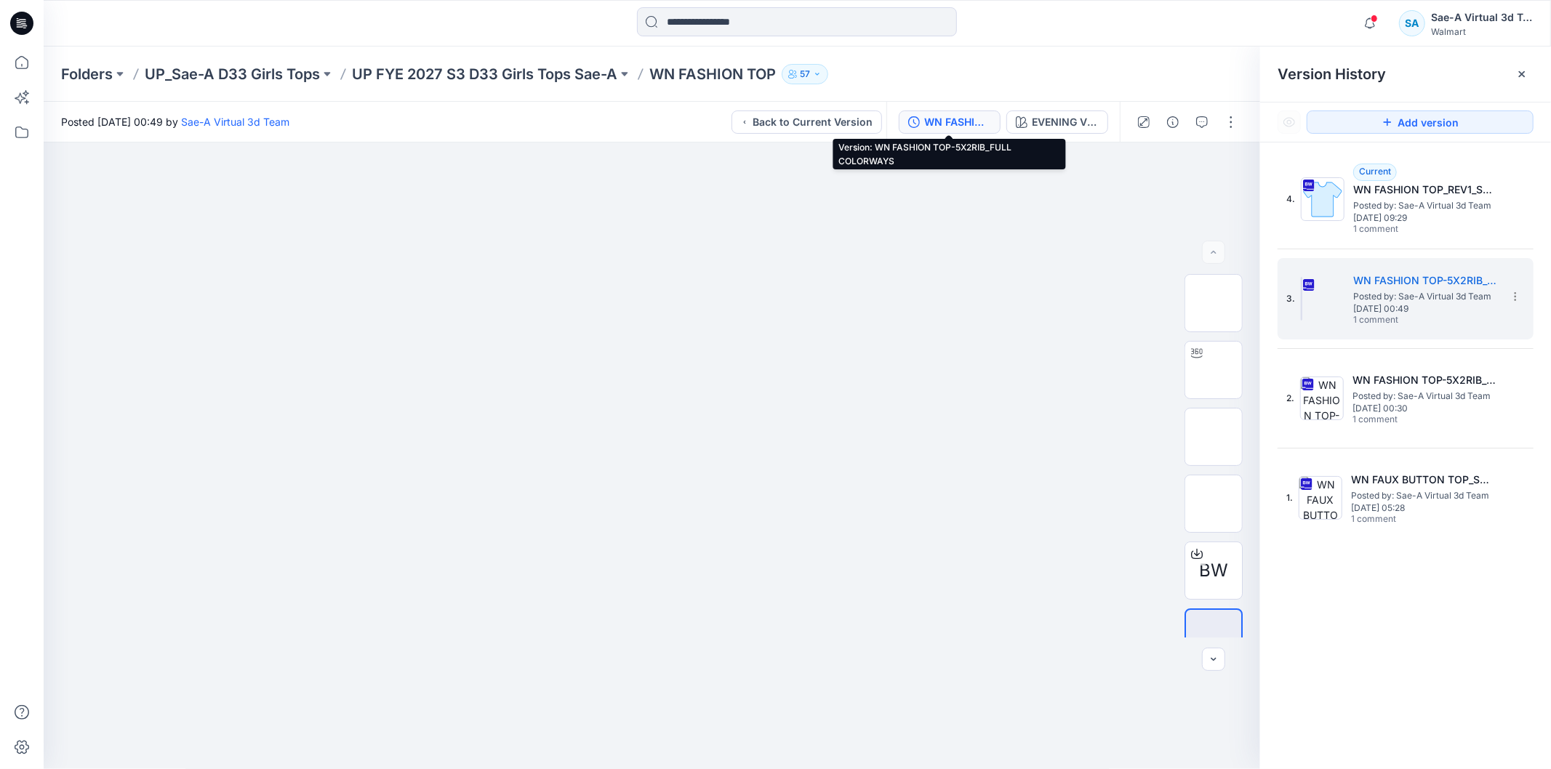
click at [965, 129] on div "WN FASHION TOP-5X2RIB_FULL COLORWAYS" at bounding box center [957, 122] width 67 height 16
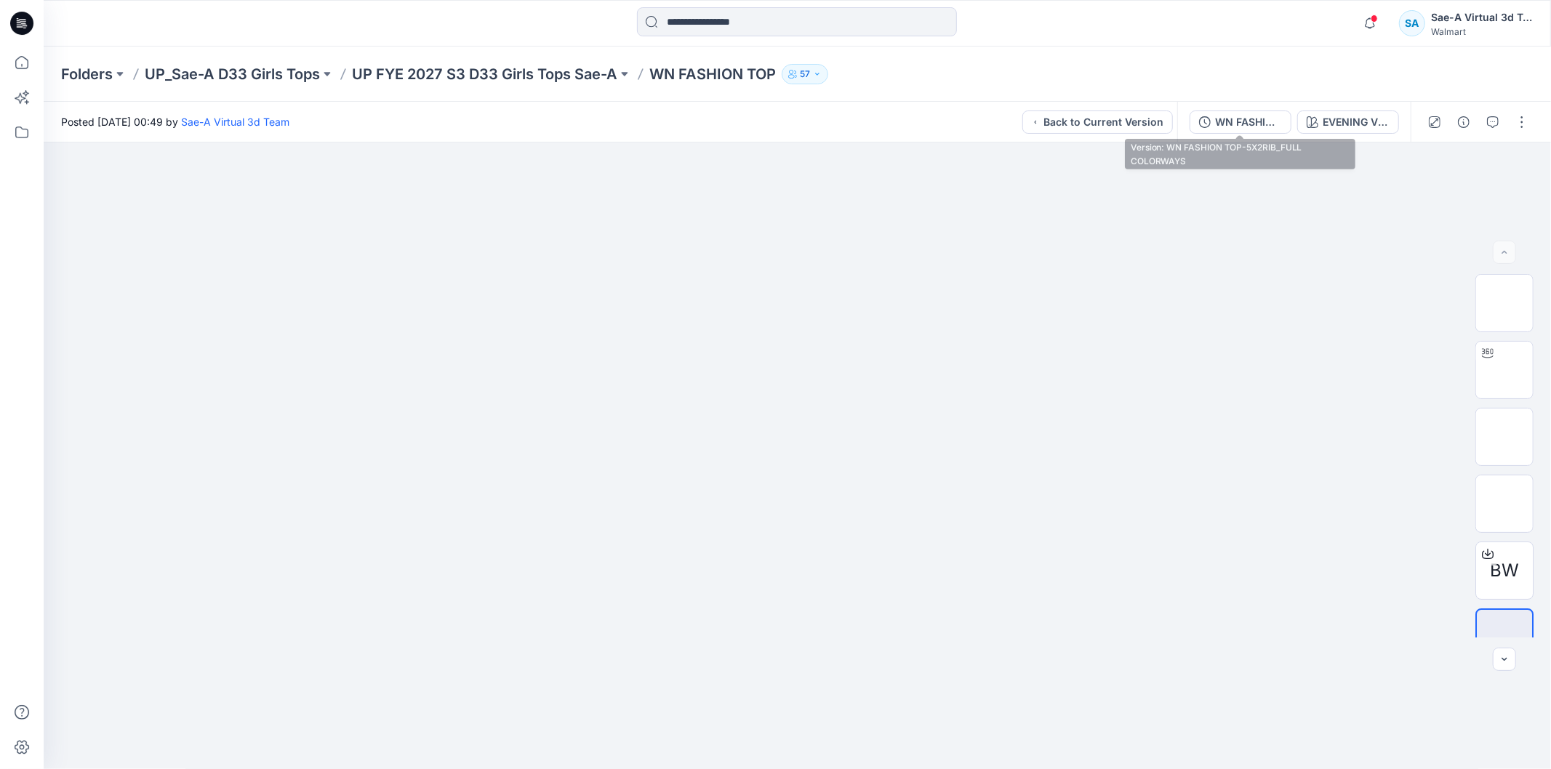
drag, startPoint x: 1220, startPoint y: 127, endPoint x: 1260, endPoint y: 132, distance: 40.3
click at [1223, 125] on div "WN FASHION TOP-5X2RIB_FULL COLORWAYS" at bounding box center [1248, 122] width 67 height 16
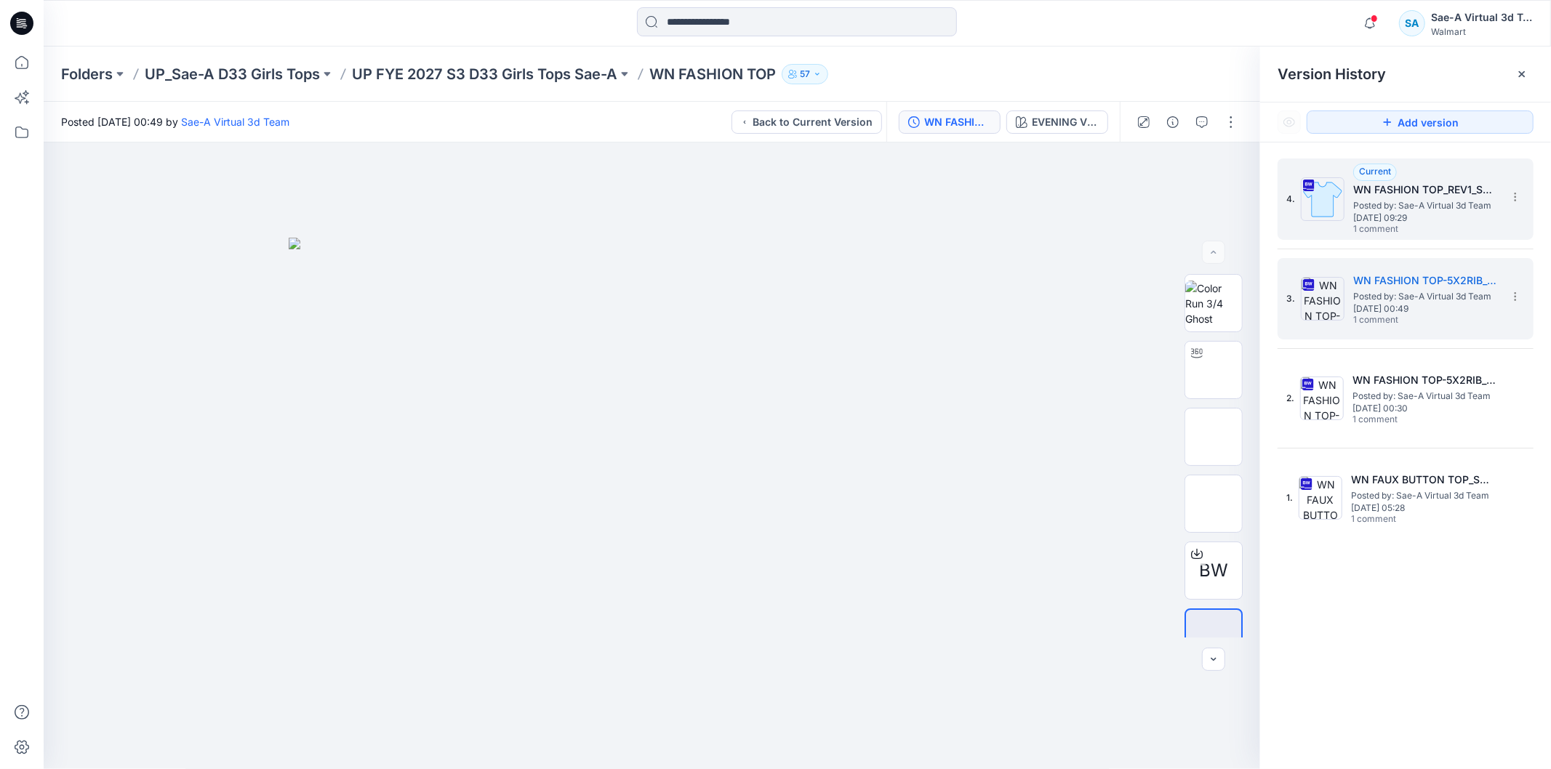
click at [1440, 204] on span "Posted by: Sae-A Virtual 3d Team" at bounding box center [1426, 206] width 145 height 15
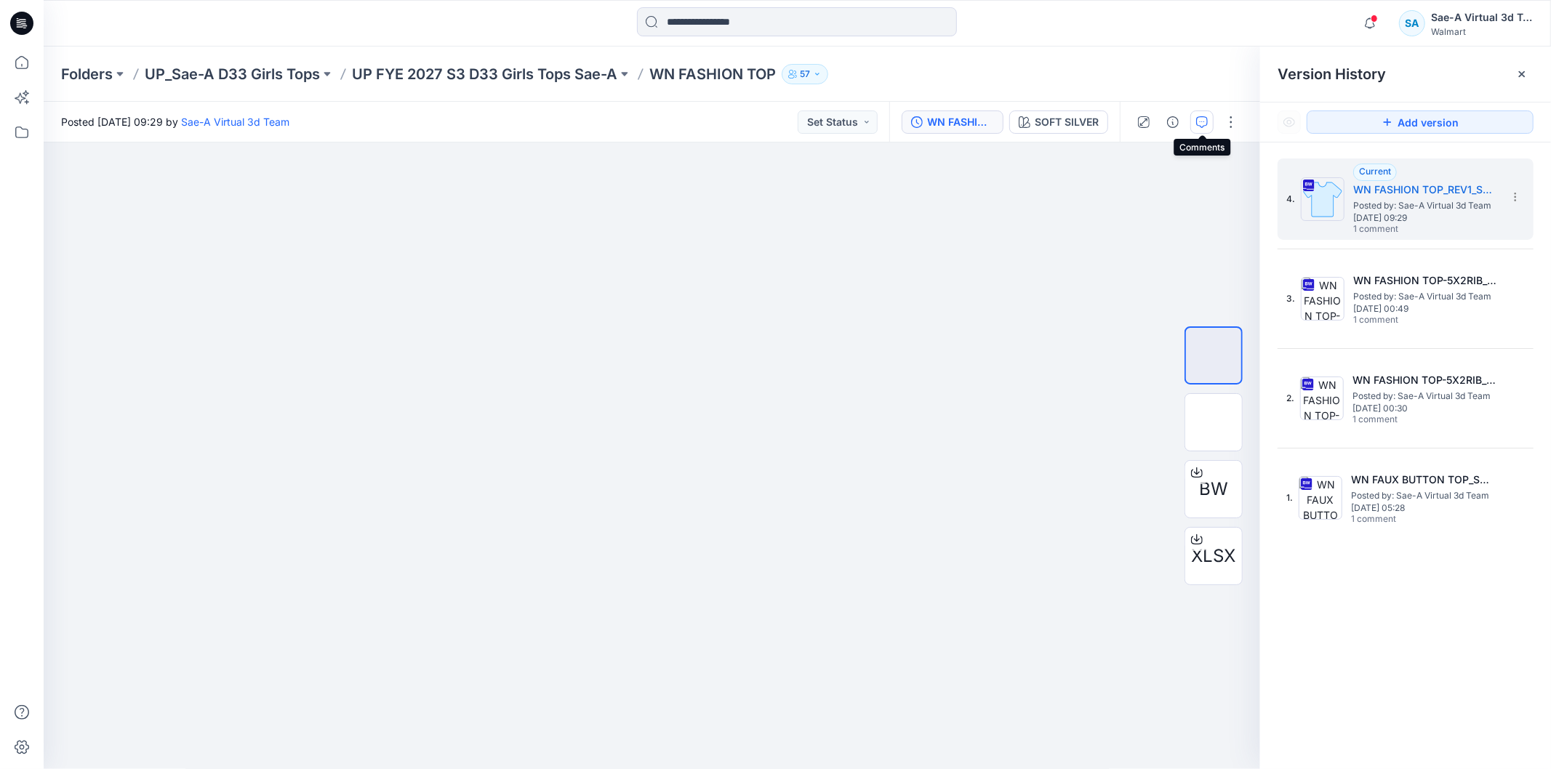
click at [1204, 122] on icon "button" at bounding box center [1202, 122] width 12 height 12
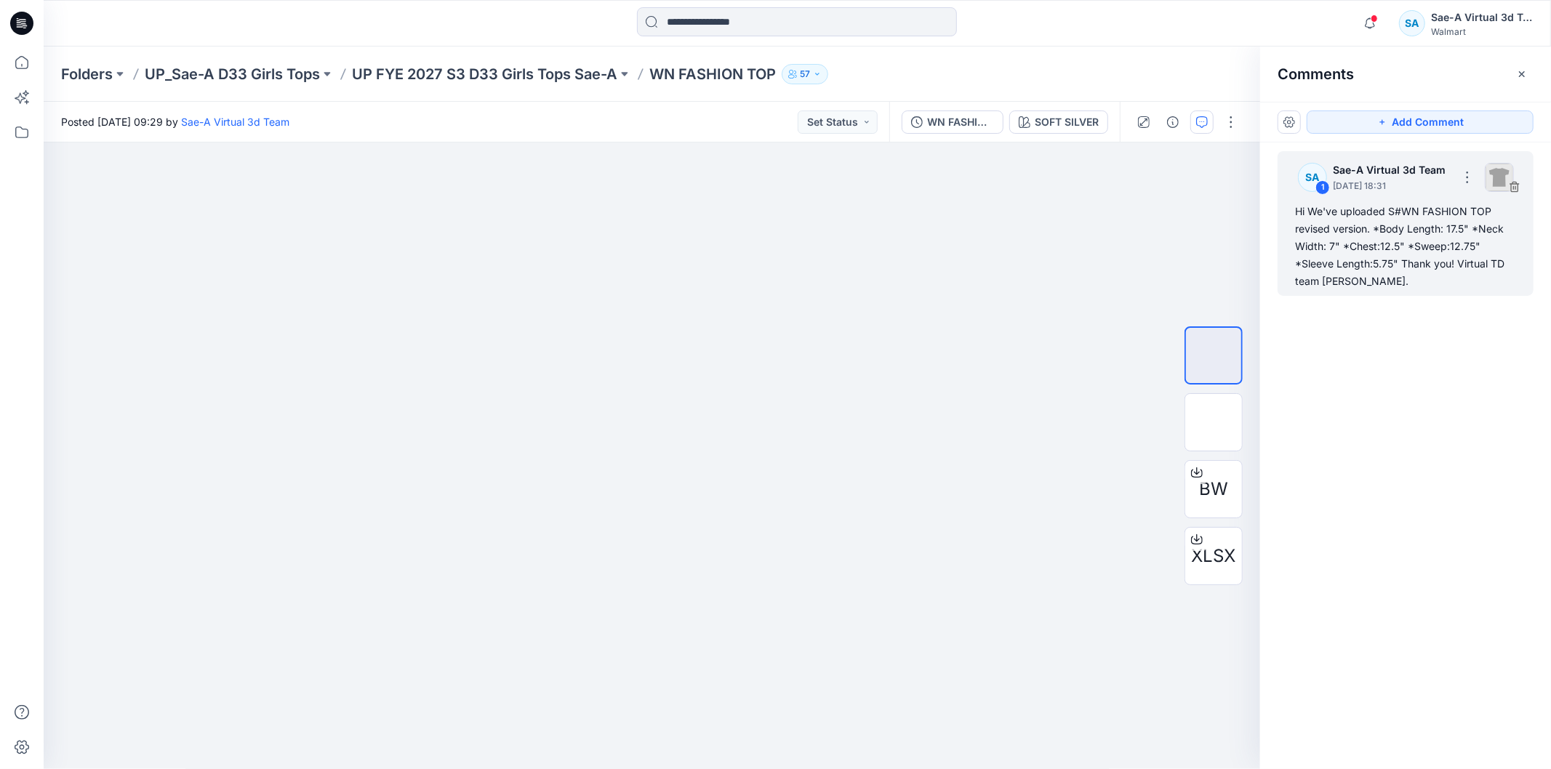
click at [1443, 265] on div "Hi We've uploaded S#WN FASHION TOP revised version. *Body Length: 17.5" *Neck W…" at bounding box center [1405, 246] width 221 height 87
click at [1466, 176] on button "button" at bounding box center [1467, 177] width 23 height 23
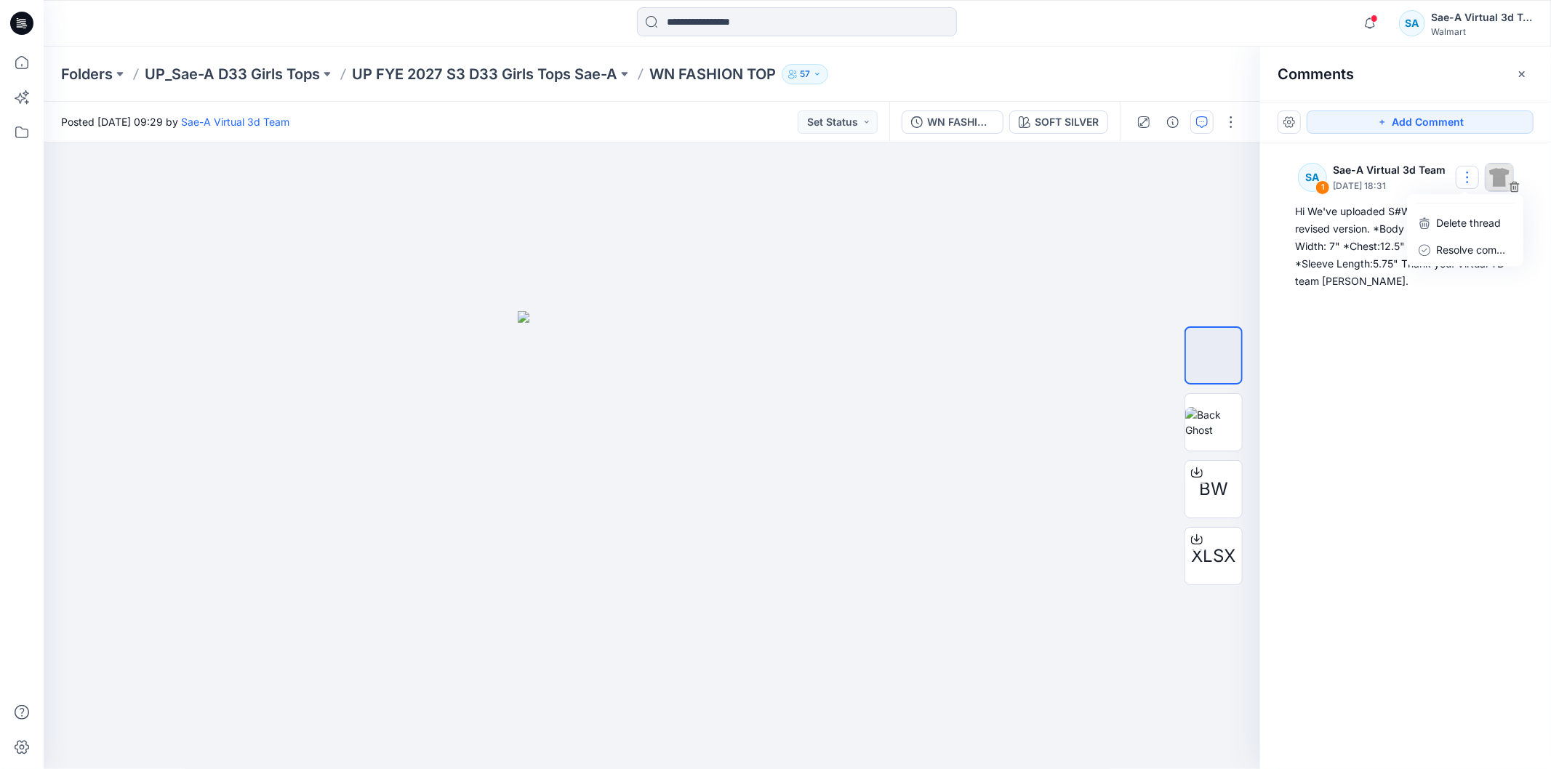
drag, startPoint x: 1392, startPoint y: 361, endPoint x: 1370, endPoint y: 335, distance: 34.6
click at [1392, 362] on div "SA 1 Sae-A Virtual 3d Team September 25, 2025 18:31 Delete thread Resolve comme…" at bounding box center [1405, 429] width 291 height 573
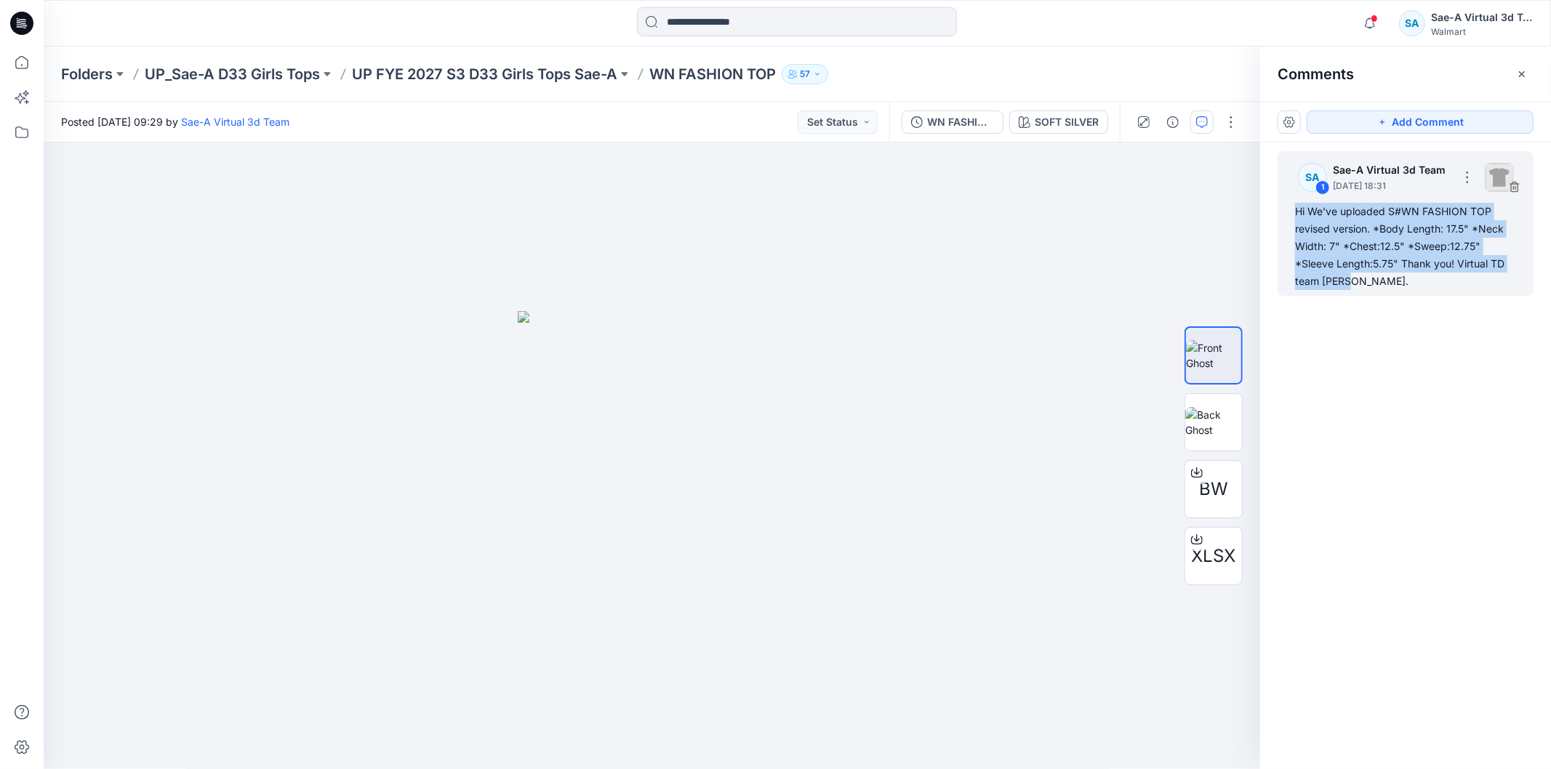
drag, startPoint x: 1296, startPoint y: 209, endPoint x: 1351, endPoint y: 292, distance: 99.0
click at [1351, 292] on div "SA 1 Sae-A Virtual 3d Team September 25, 2025 18:31 Hi We've uploaded S#WN FASH…" at bounding box center [1406, 223] width 256 height 145
copy div "Hi We've uploaded S#WN FASHION TOP revised version. *Body Length: 17.5" *Neck W…"
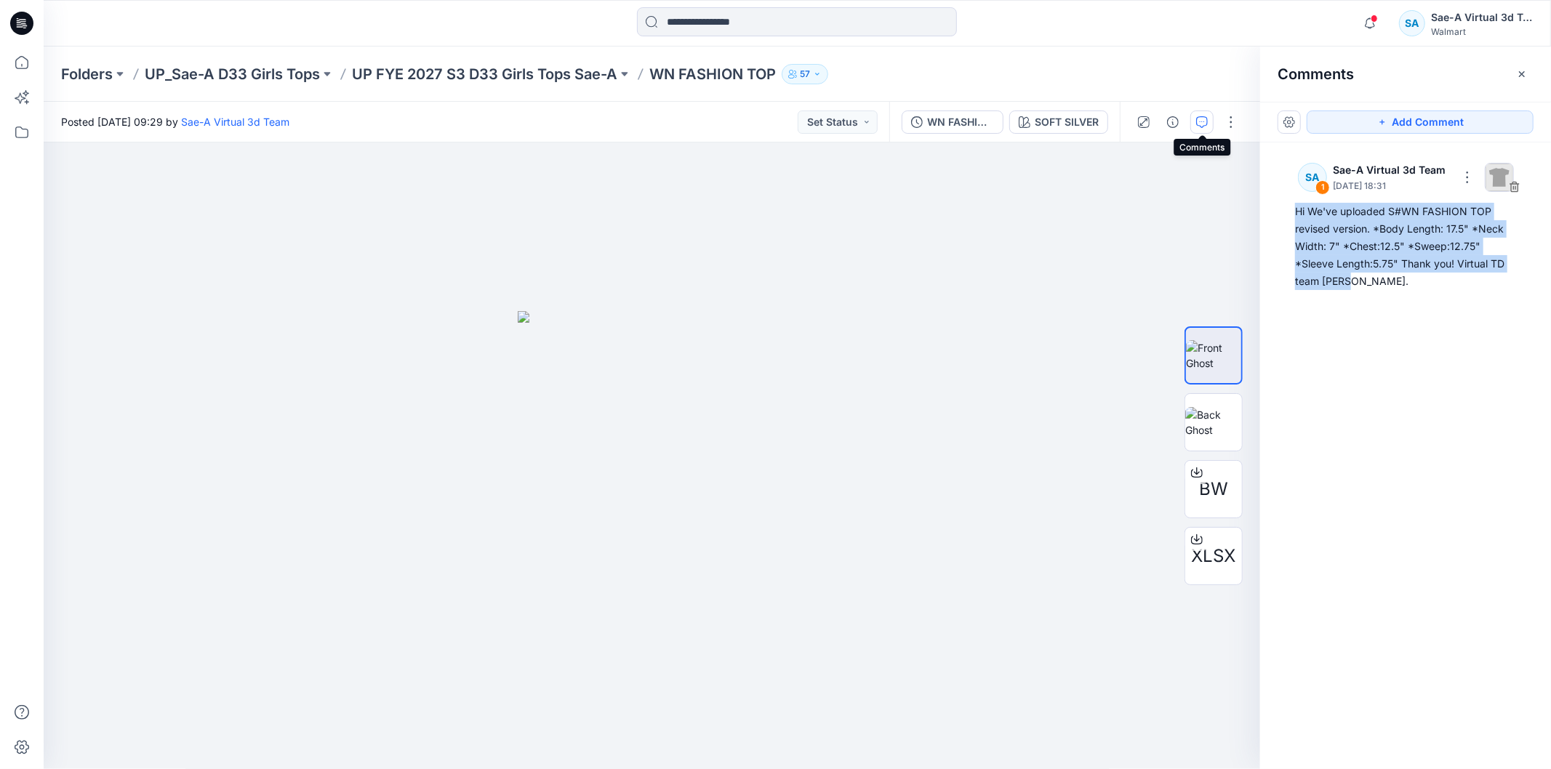
click at [1199, 124] on icon "button" at bounding box center [1202, 122] width 12 height 12
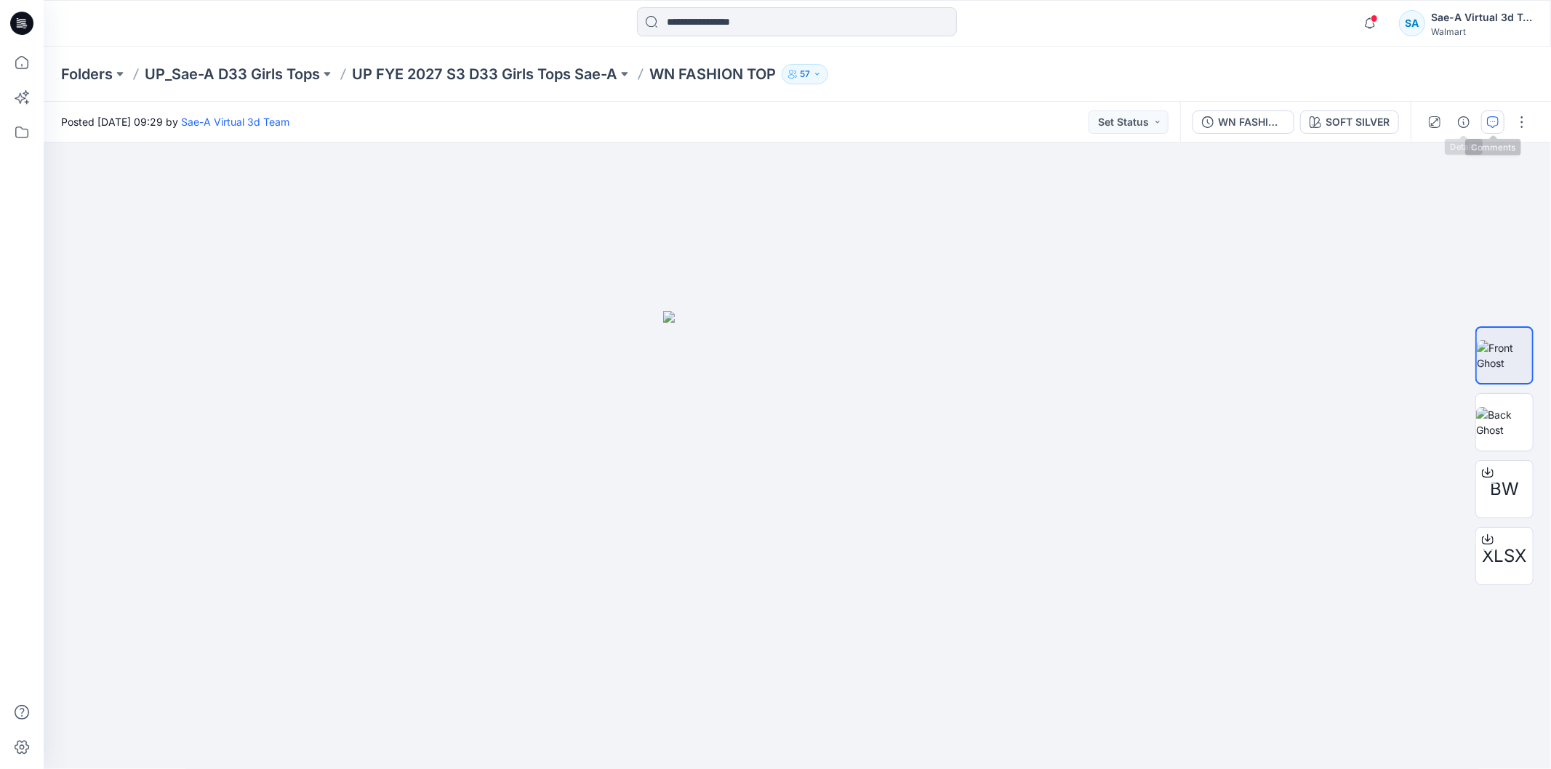
click at [1494, 127] on icon "button" at bounding box center [1493, 122] width 12 height 12
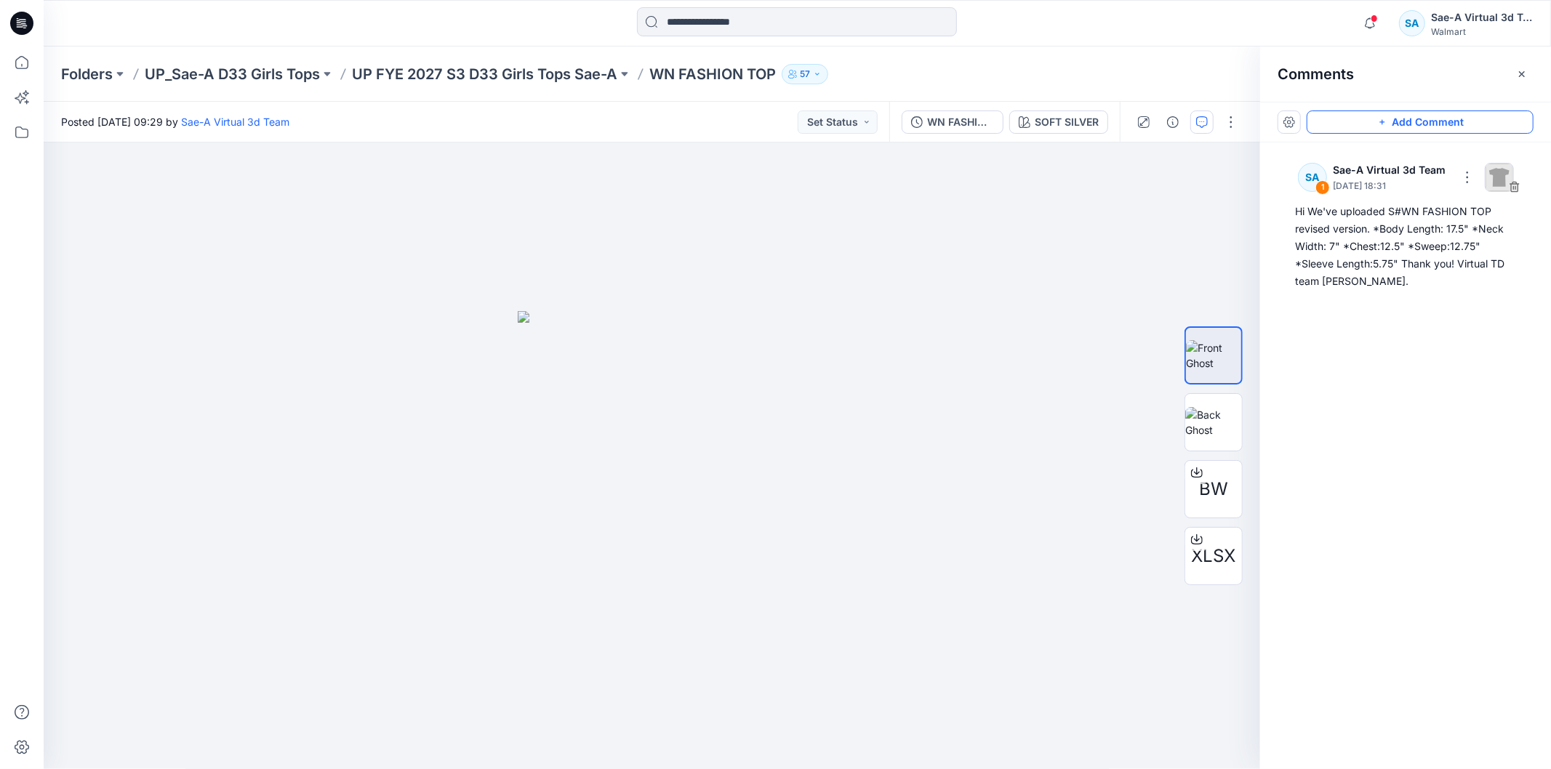
click at [1436, 122] on button "Add Comment" at bounding box center [1420, 122] width 227 height 23
click at [954, 323] on div "2" at bounding box center [652, 456] width 1217 height 627
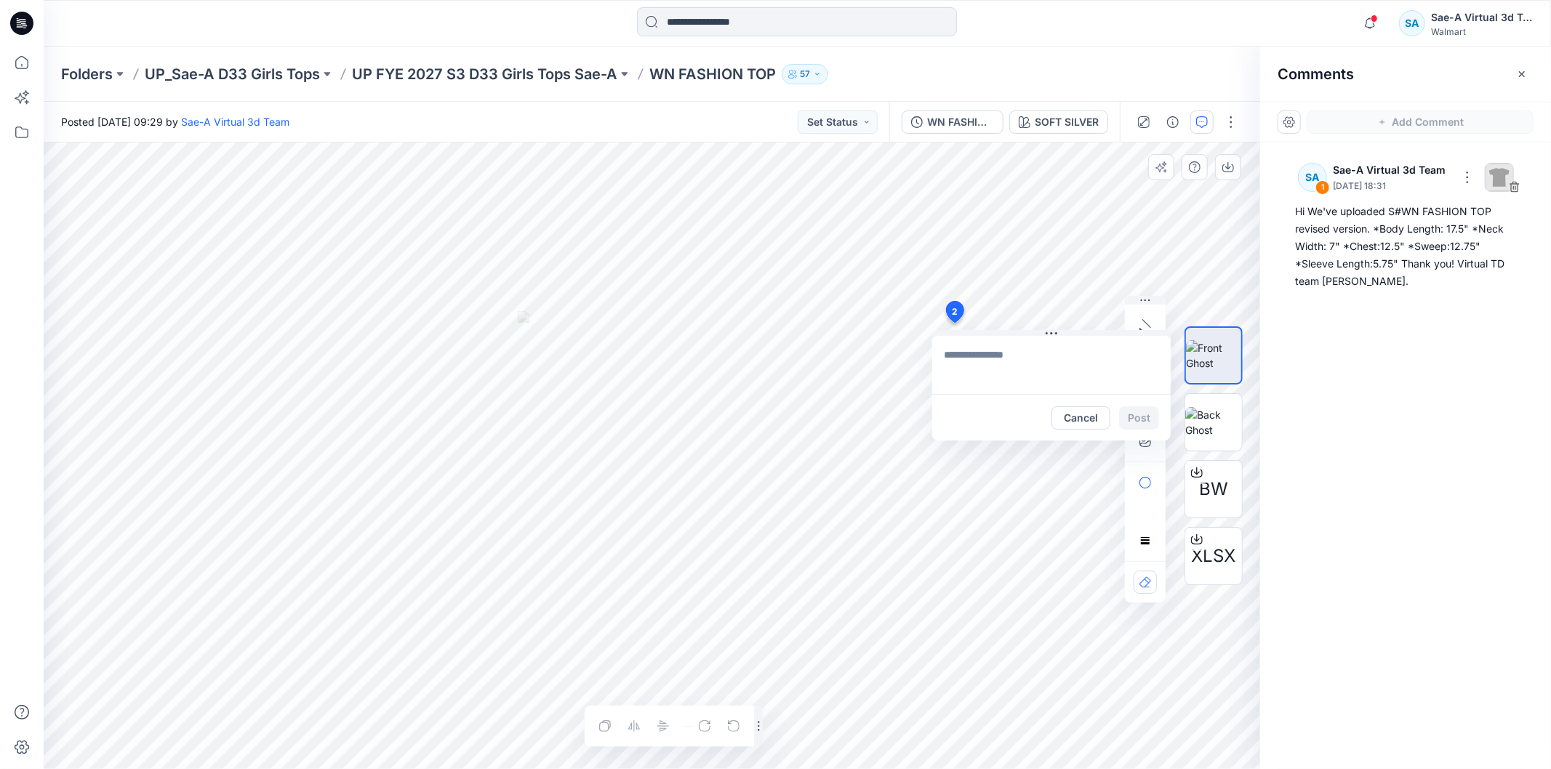
type textarea "**********"
click at [1151, 415] on button "Post" at bounding box center [1139, 418] width 40 height 23
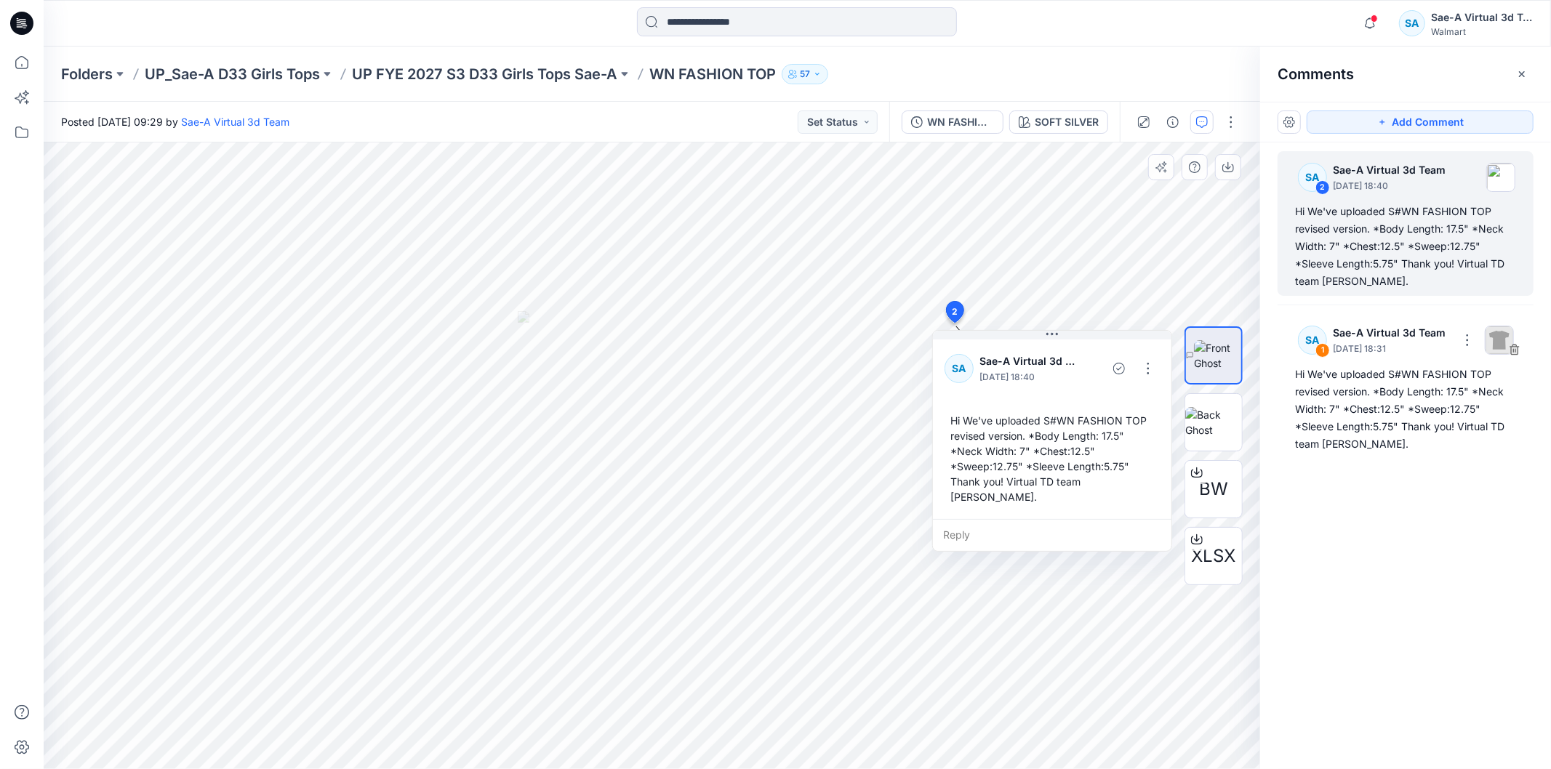
drag, startPoint x: 1193, startPoint y: 51, endPoint x: 1218, endPoint y: 60, distance: 26.5
click at [1193, 49] on div "Folders UP_Sae-A D33 Girls Tops UP FYE 2027 S3 D33 Girls Tops Sae-A WN FASHION …" at bounding box center [798, 74] width 1508 height 55
click at [1528, 71] on icon "button" at bounding box center [1522, 74] width 12 height 12
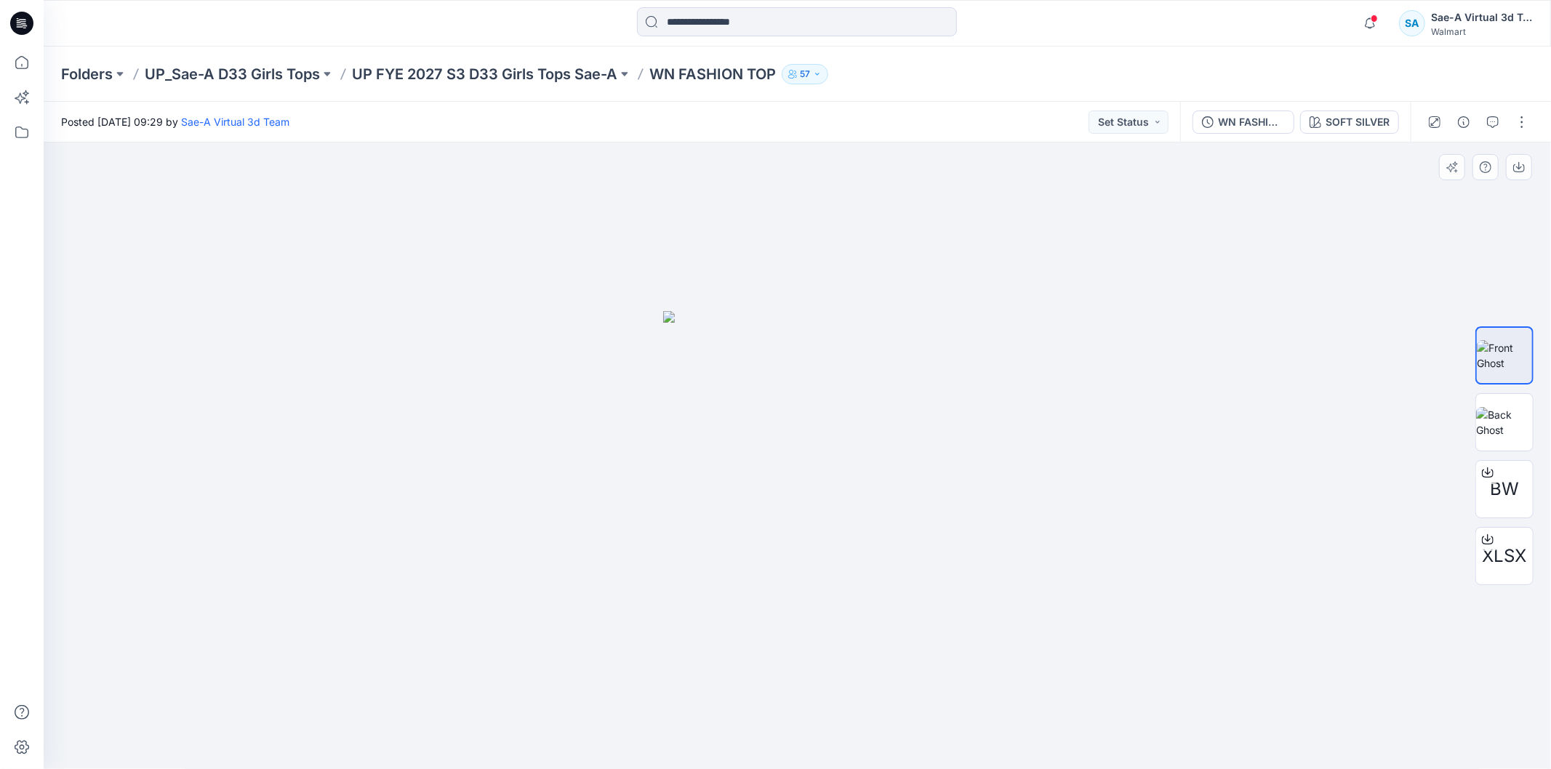
drag, startPoint x: 20, startPoint y: 22, endPoint x: 15, endPoint y: 31, distance: 10.1
click at [20, 22] on icon at bounding box center [23, 21] width 7 height 1
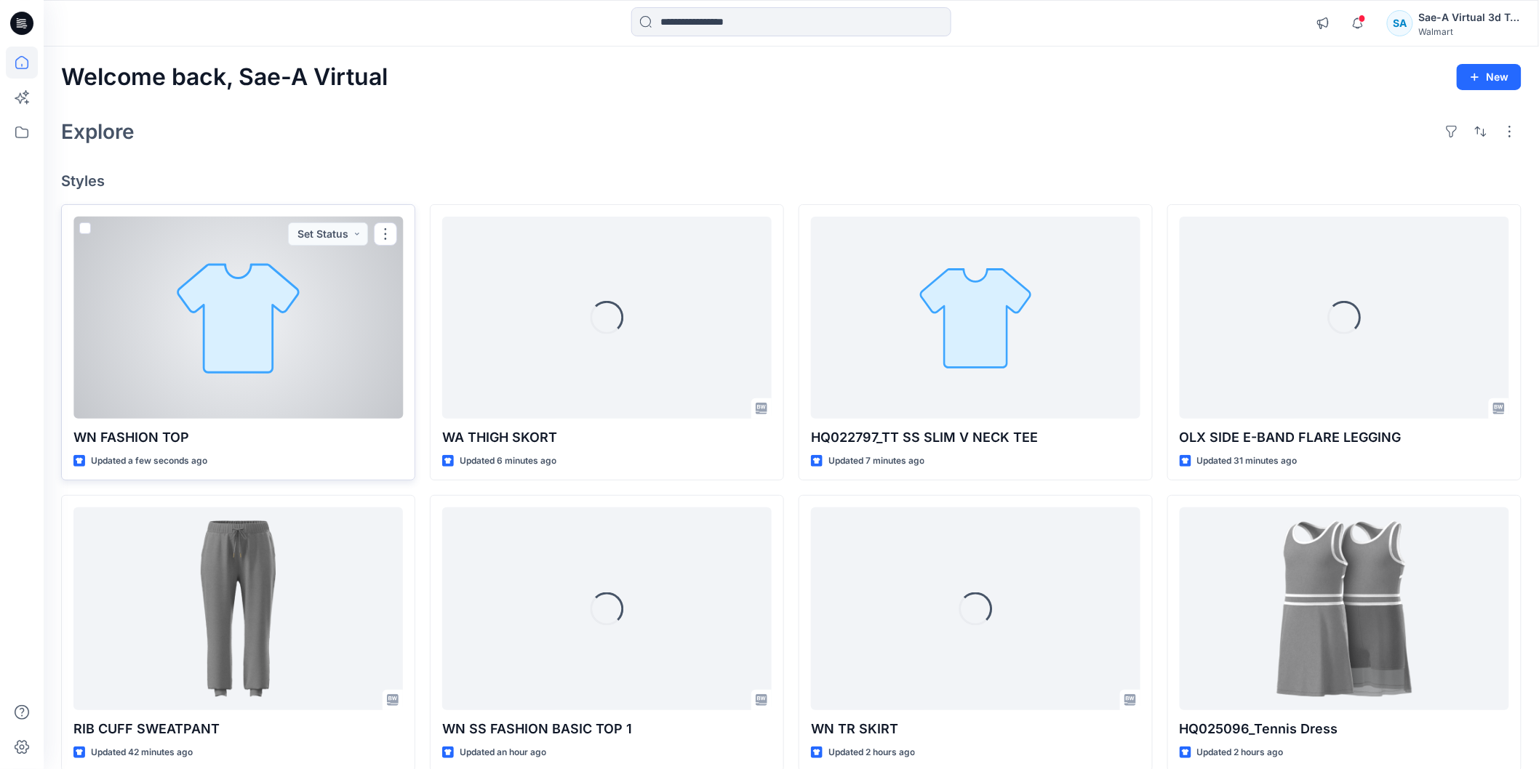
click at [186, 375] on div at bounding box center [237, 318] width 329 height 202
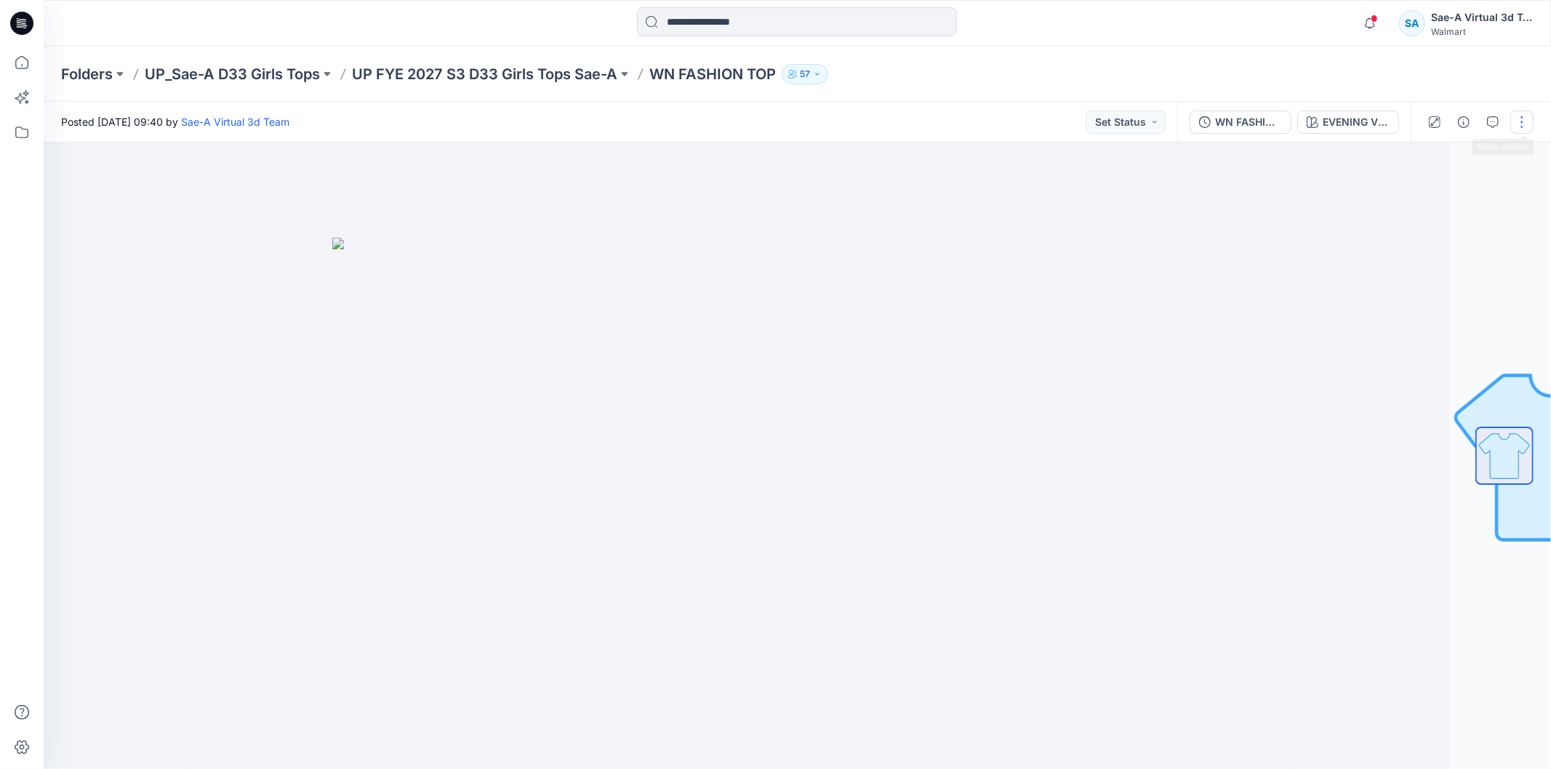
click at [1519, 128] on button "button" at bounding box center [1522, 122] width 23 height 23
click at [1444, 196] on button "Edit" at bounding box center [1461, 196] width 134 height 27
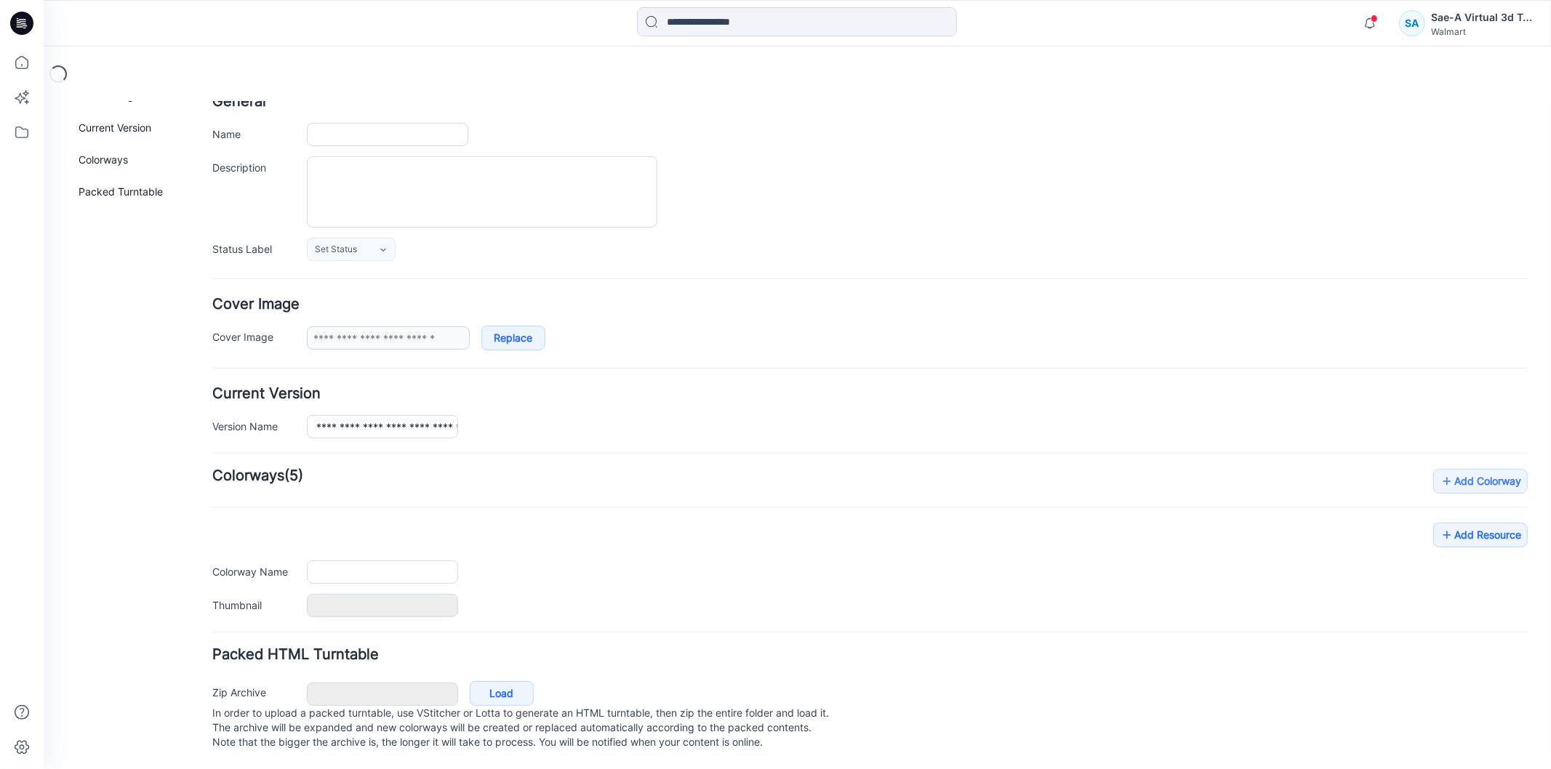
type input "**********"
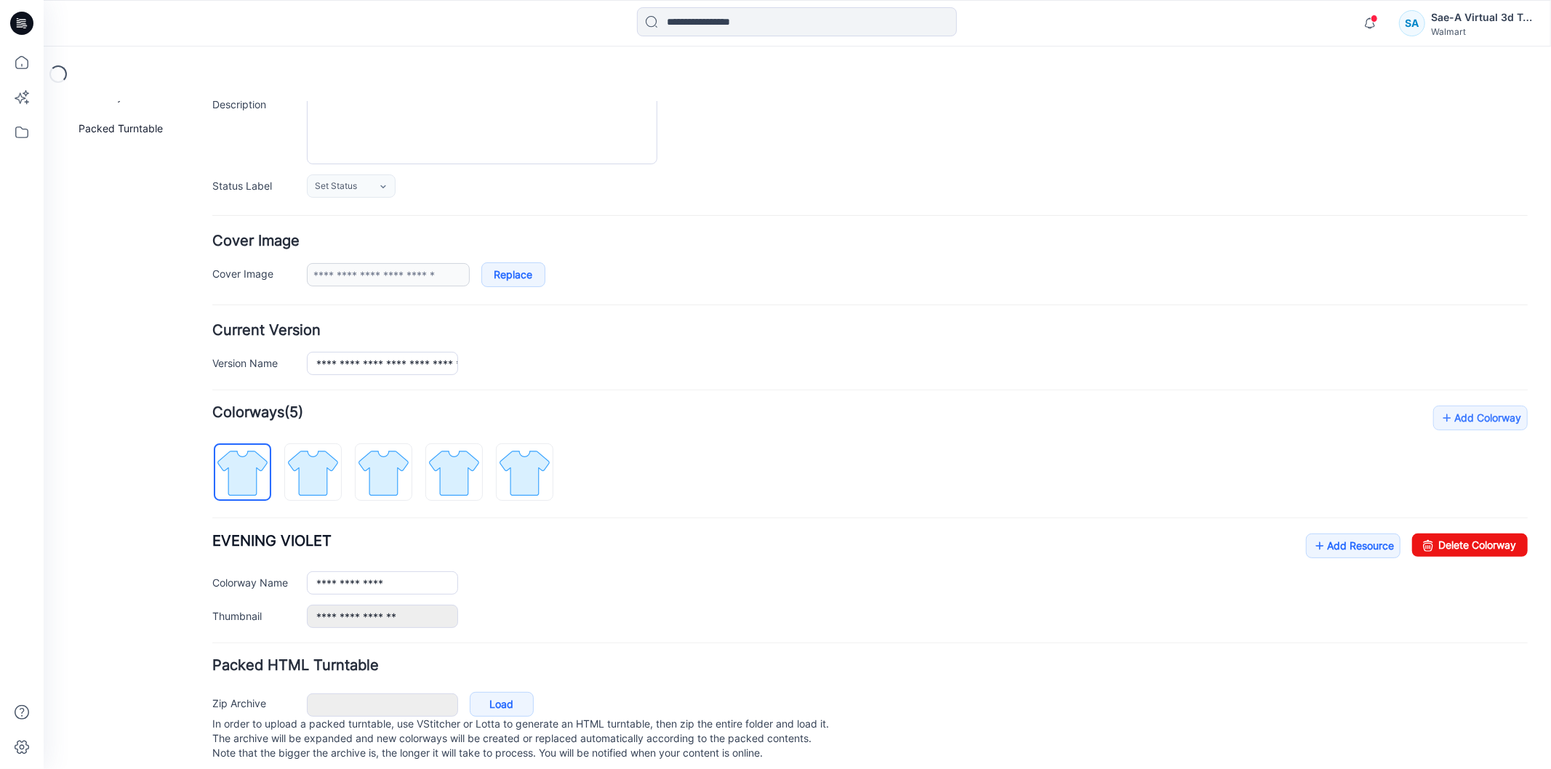
scroll to position [177, 0]
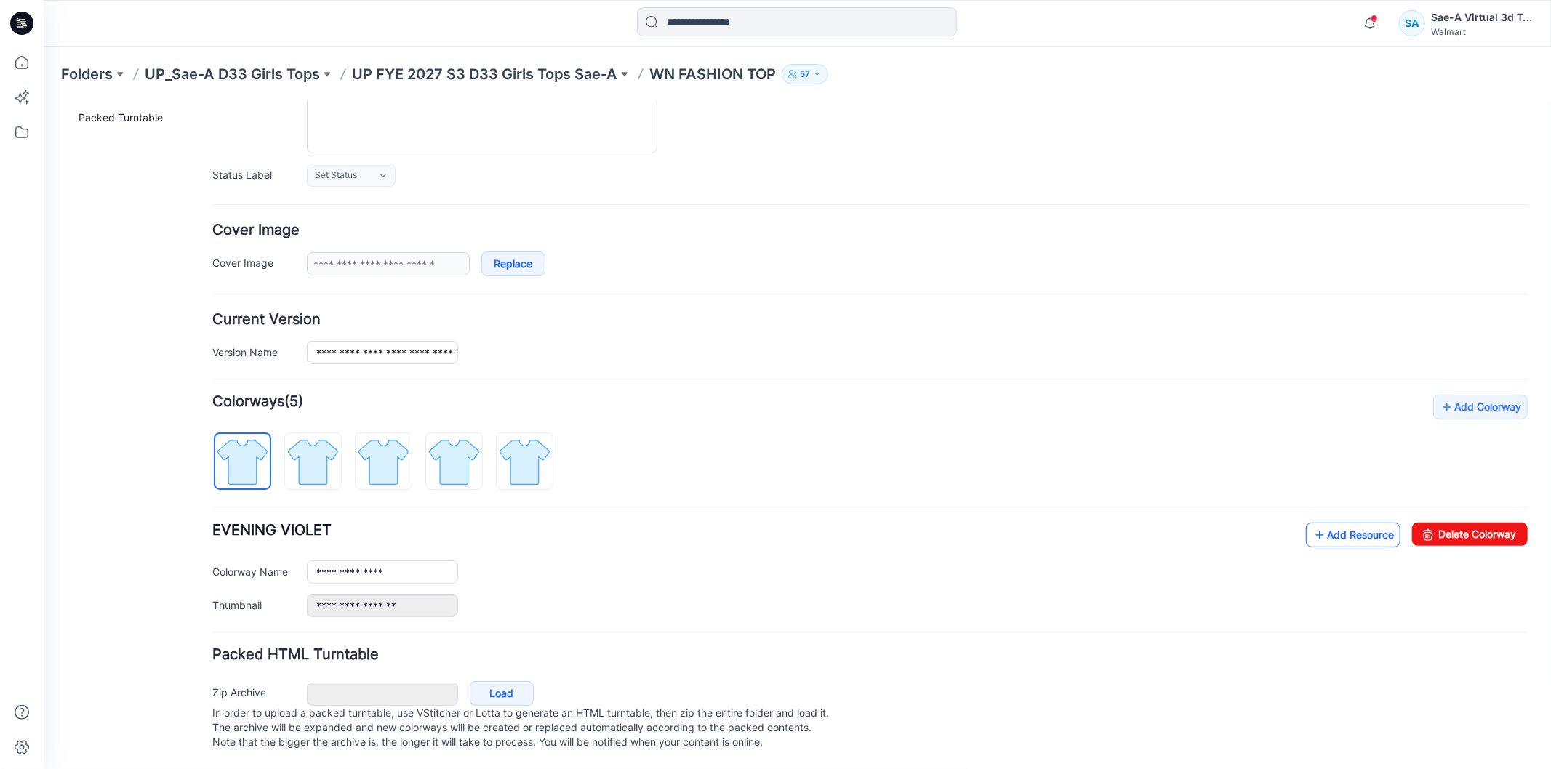
click at [1327, 528] on link "Add Resource" at bounding box center [1353, 534] width 95 height 25
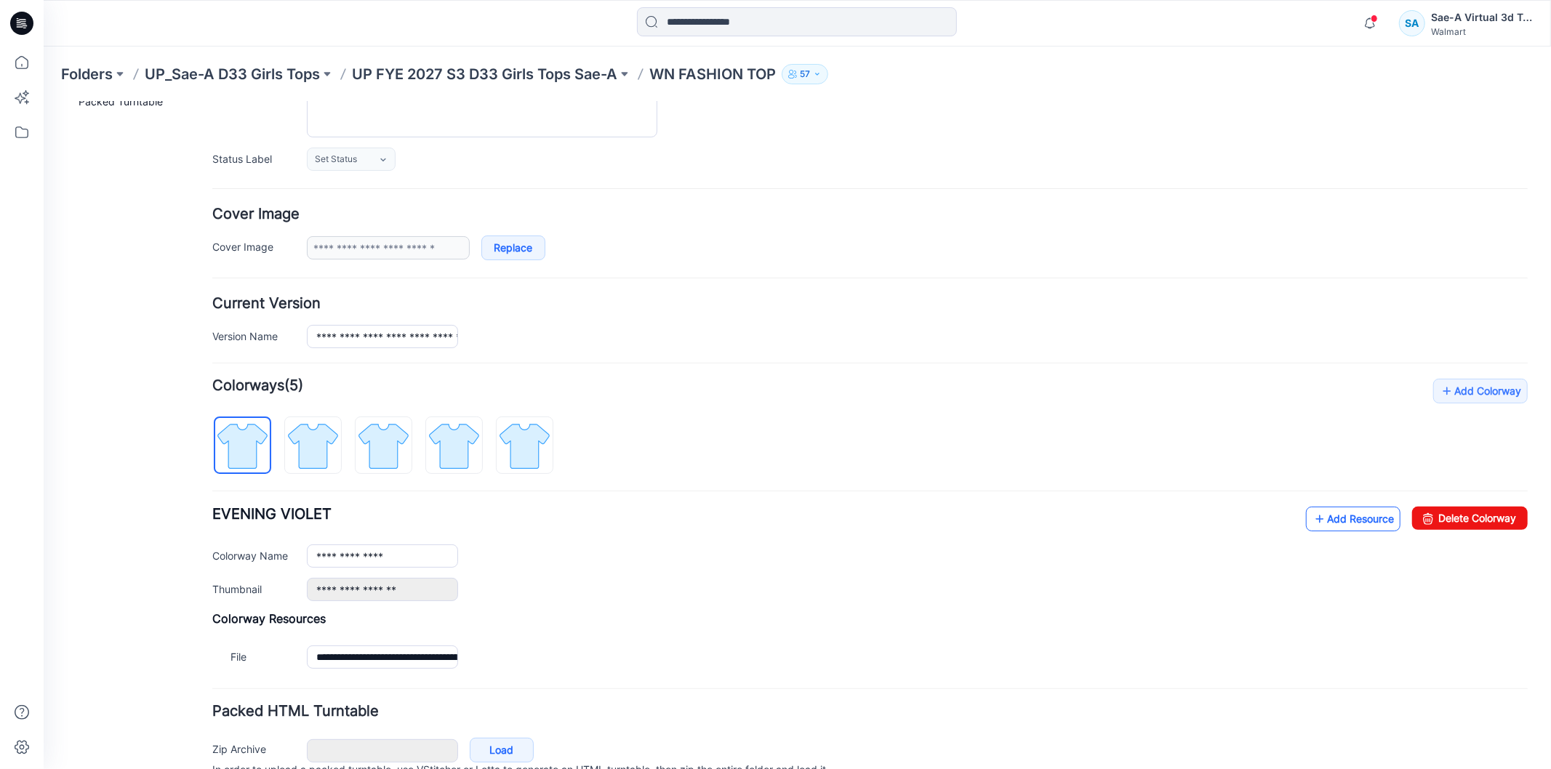
click at [1329, 521] on link "Add Resource" at bounding box center [1353, 518] width 95 height 25
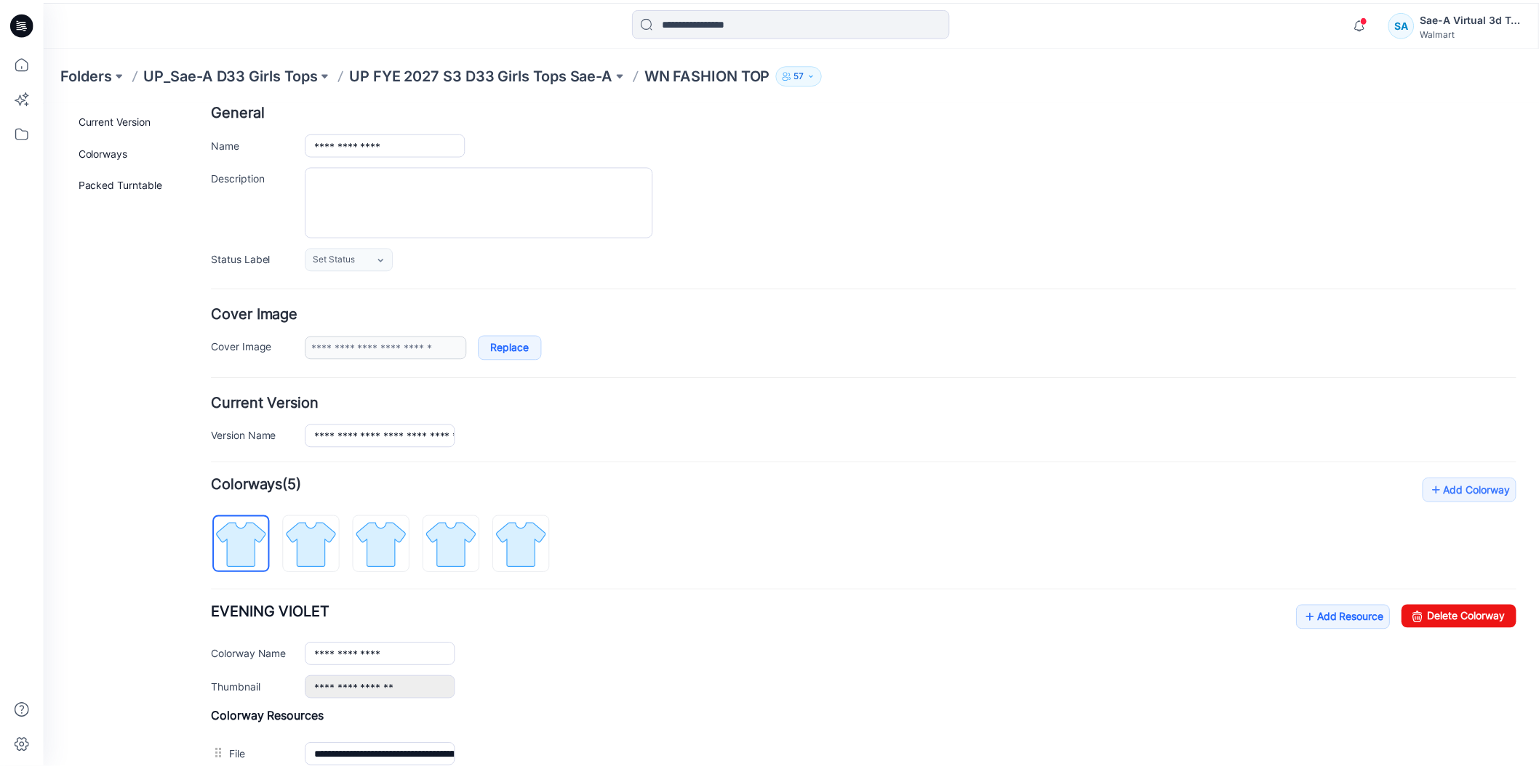
scroll to position [0, 0]
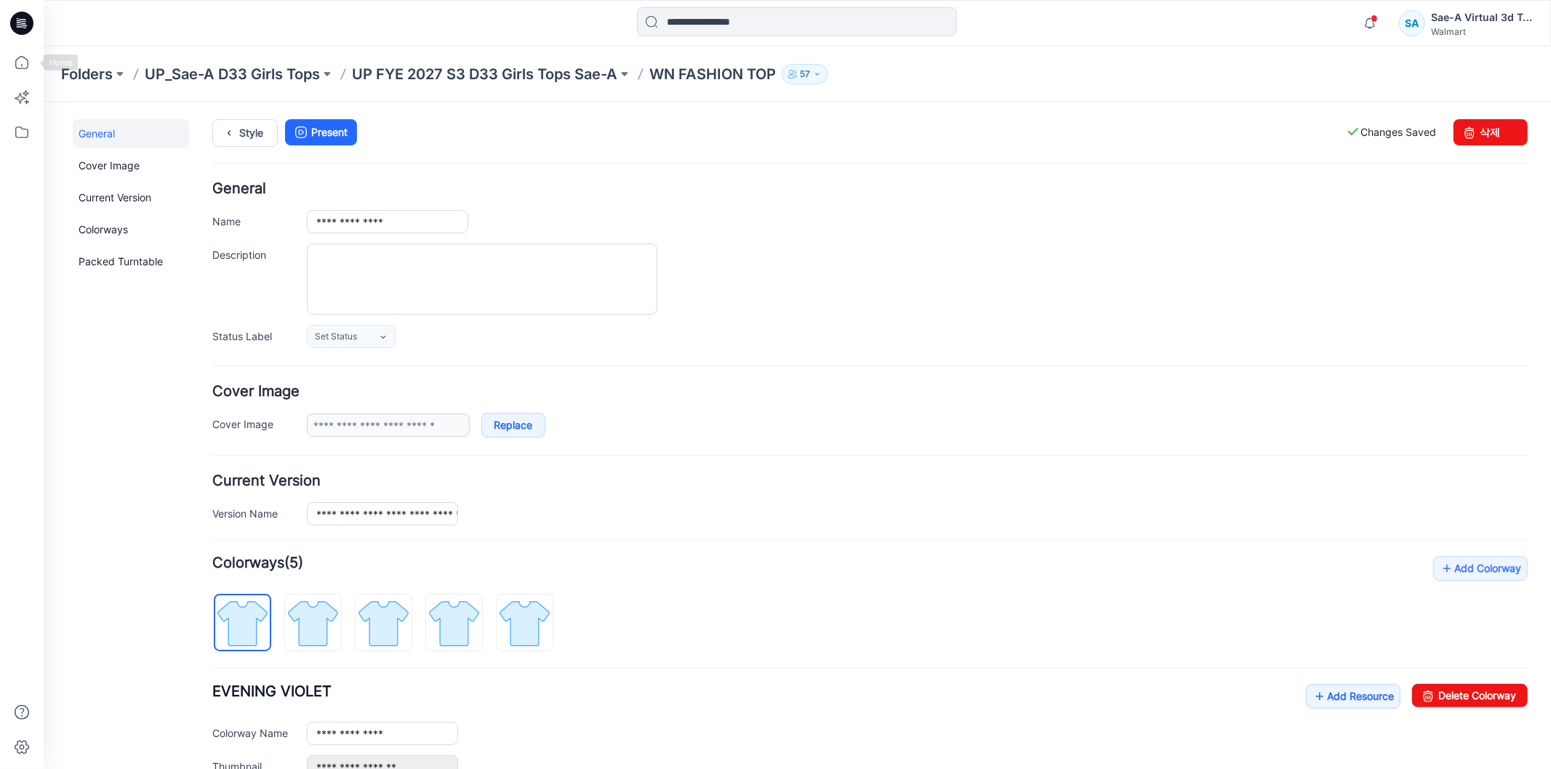
click at [17, 29] on icon at bounding box center [21, 23] width 23 height 23
